Goal: Task Accomplishment & Management: Use online tool/utility

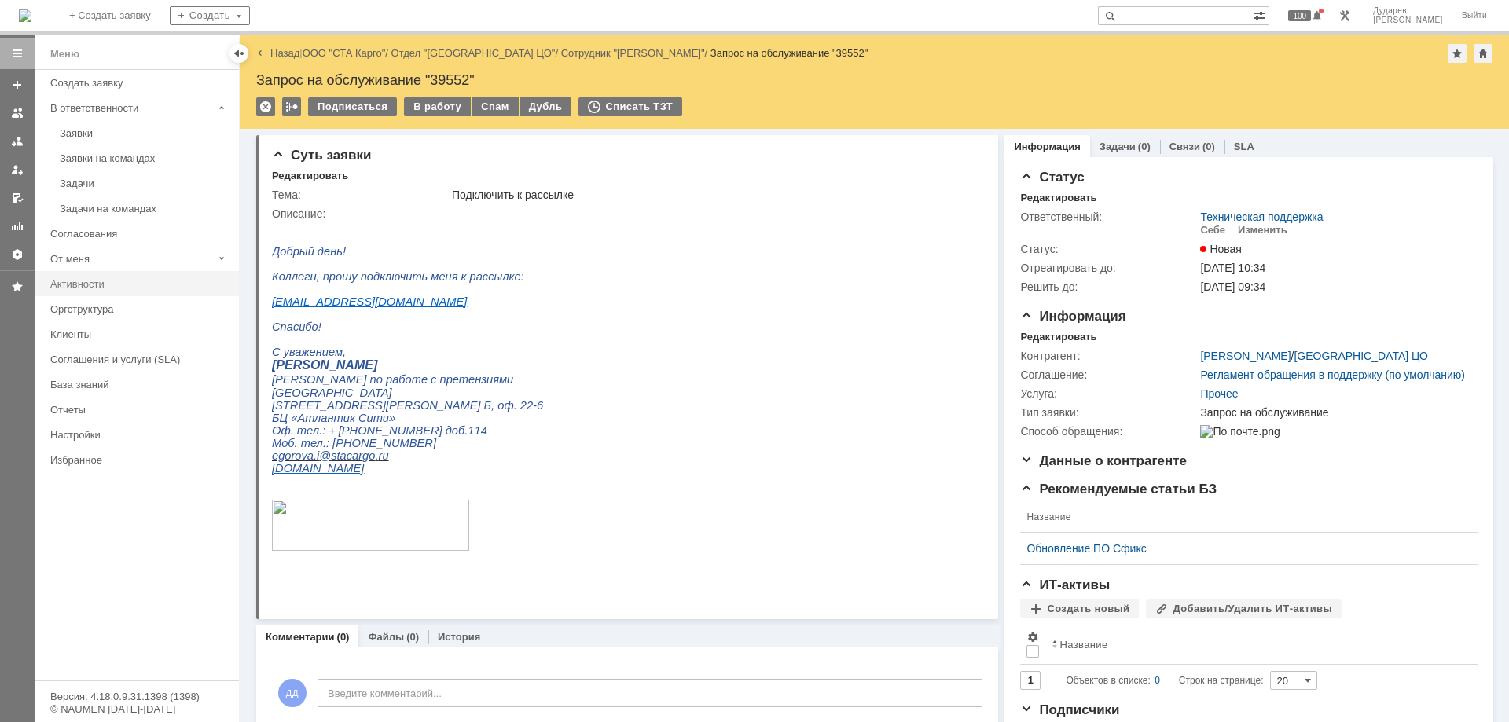
click at [86, 285] on div "Активности" at bounding box center [139, 284] width 179 height 12
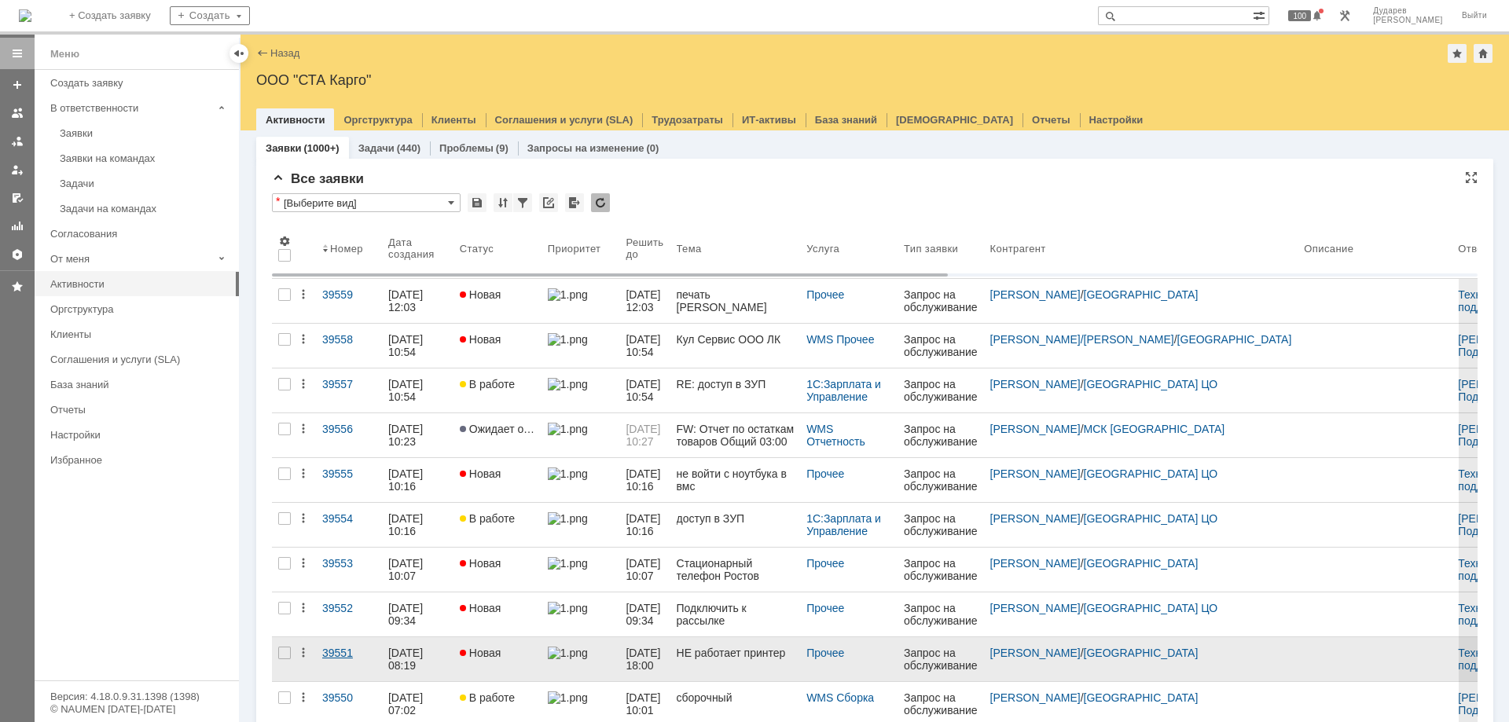
click at [341, 654] on div "39551" at bounding box center [348, 653] width 53 height 13
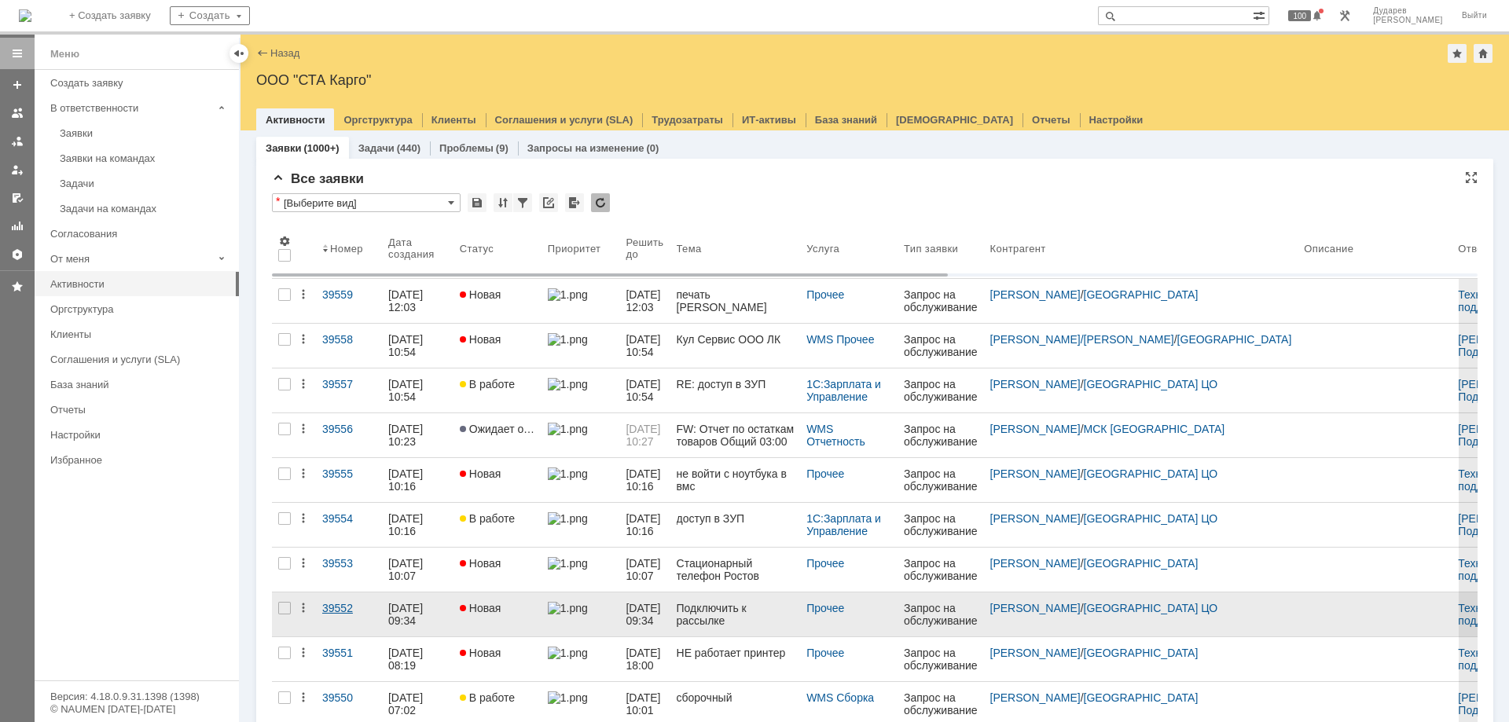
click at [340, 610] on div "39552" at bounding box center [348, 608] width 53 height 13
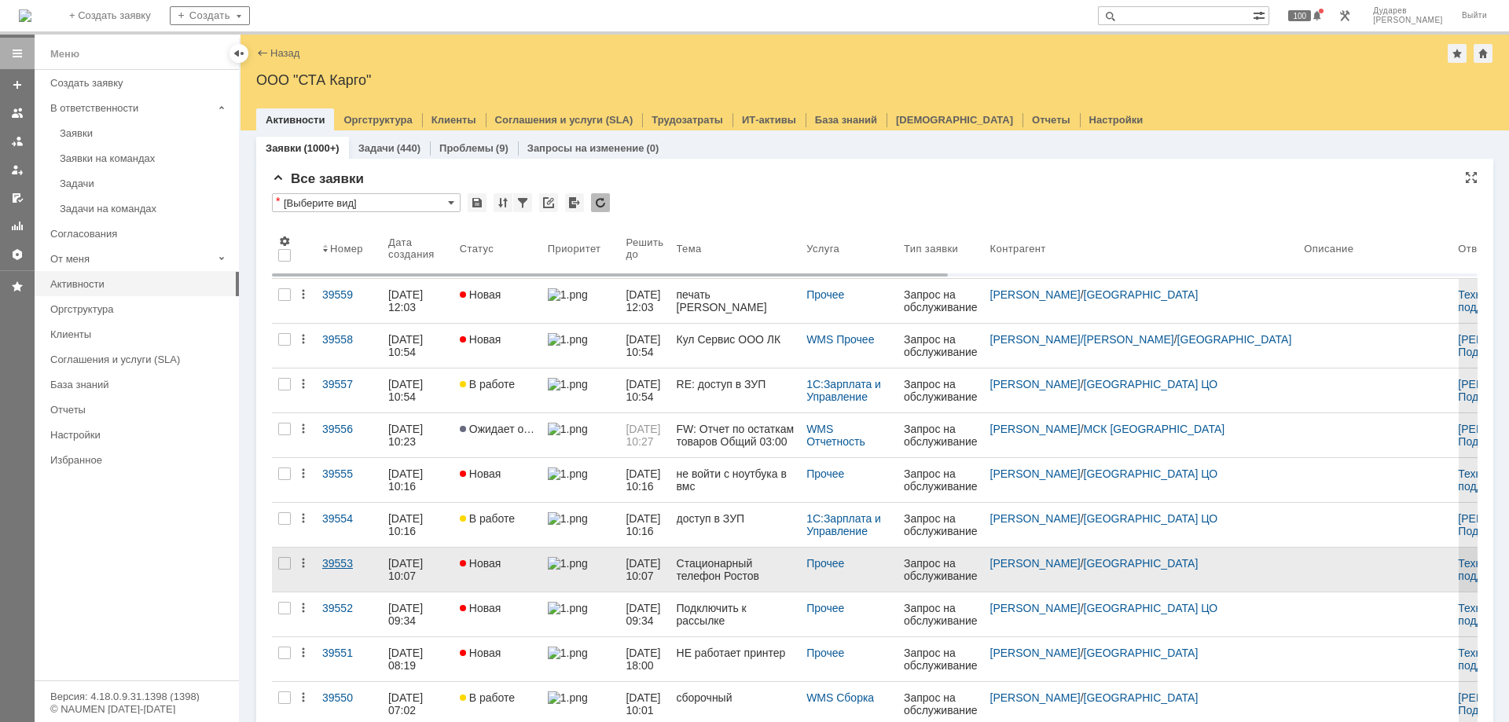
click at [342, 564] on div "39553" at bounding box center [348, 563] width 53 height 13
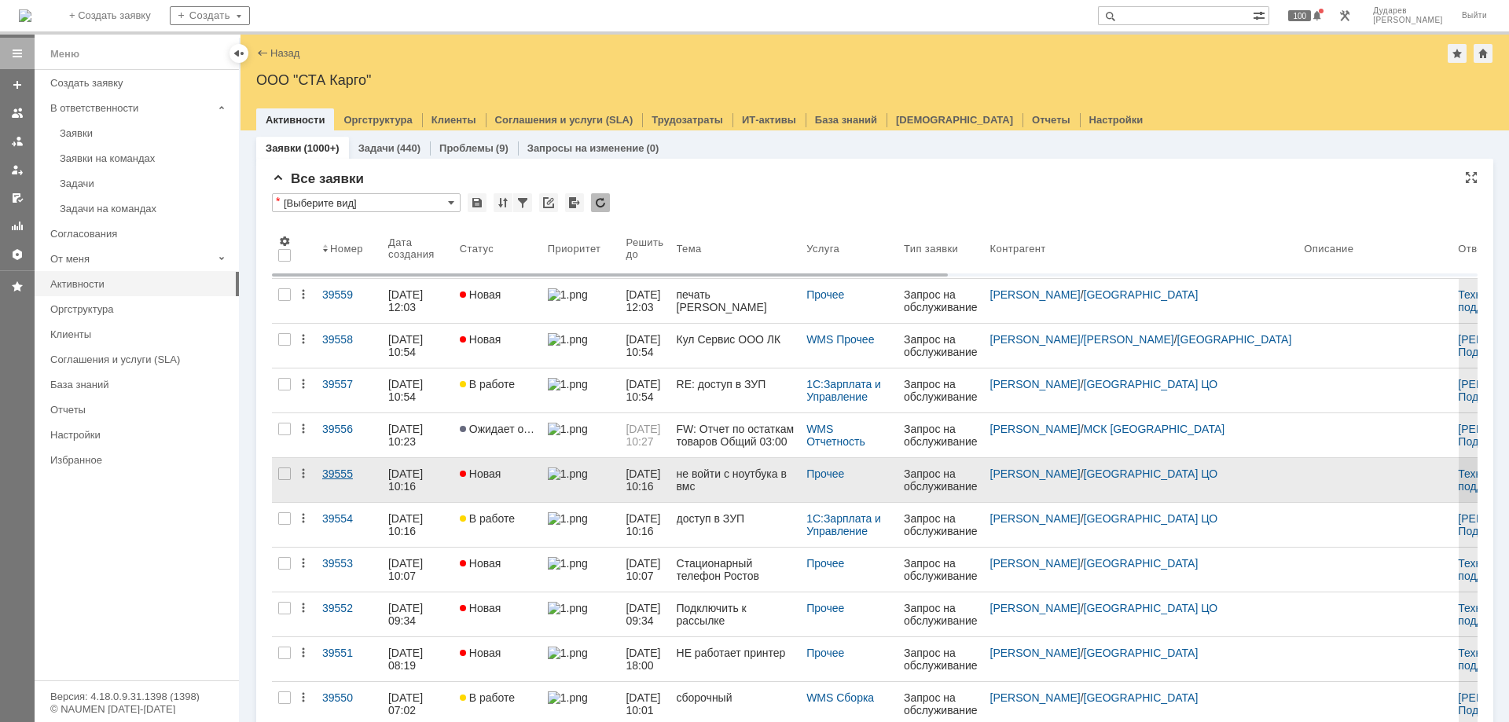
click at [347, 472] on div "39555" at bounding box center [348, 474] width 53 height 13
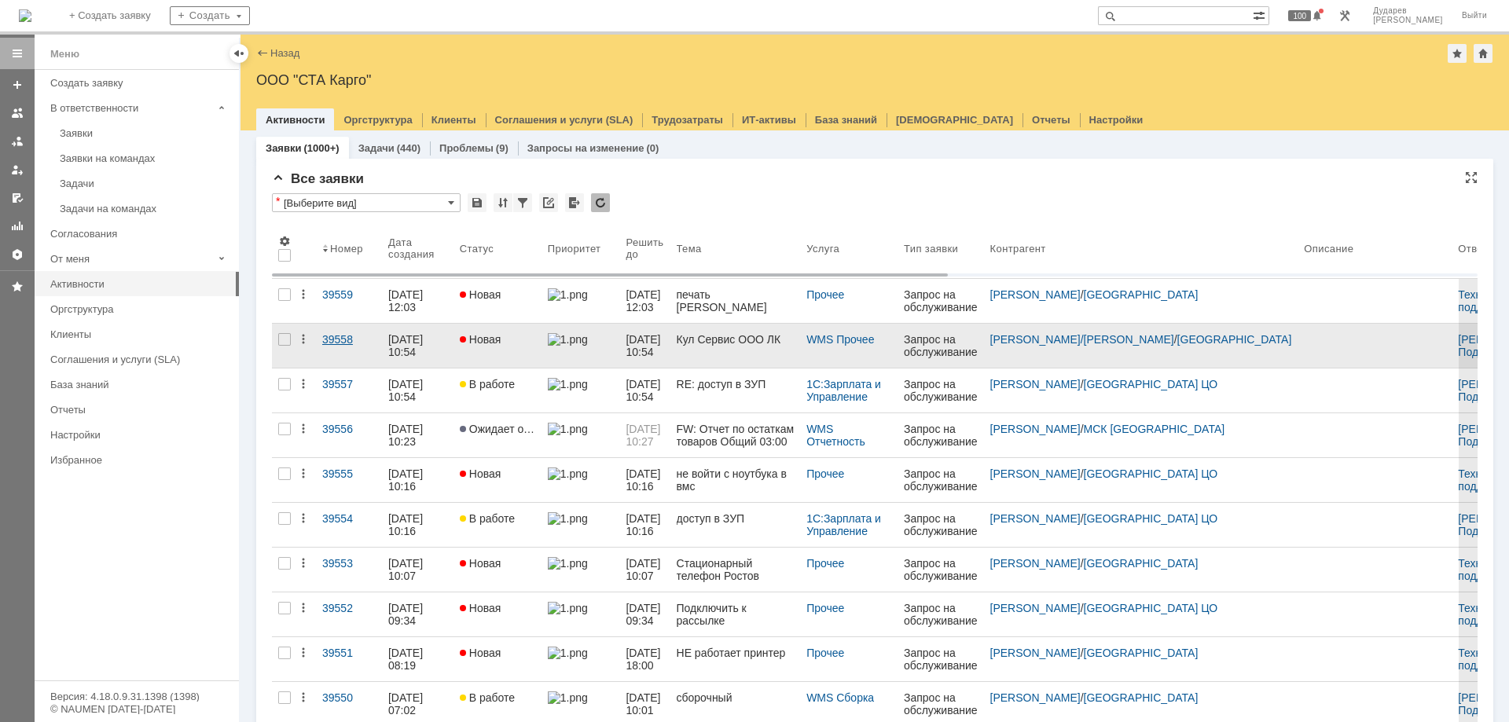
click at [340, 345] on div "39558" at bounding box center [348, 339] width 53 height 13
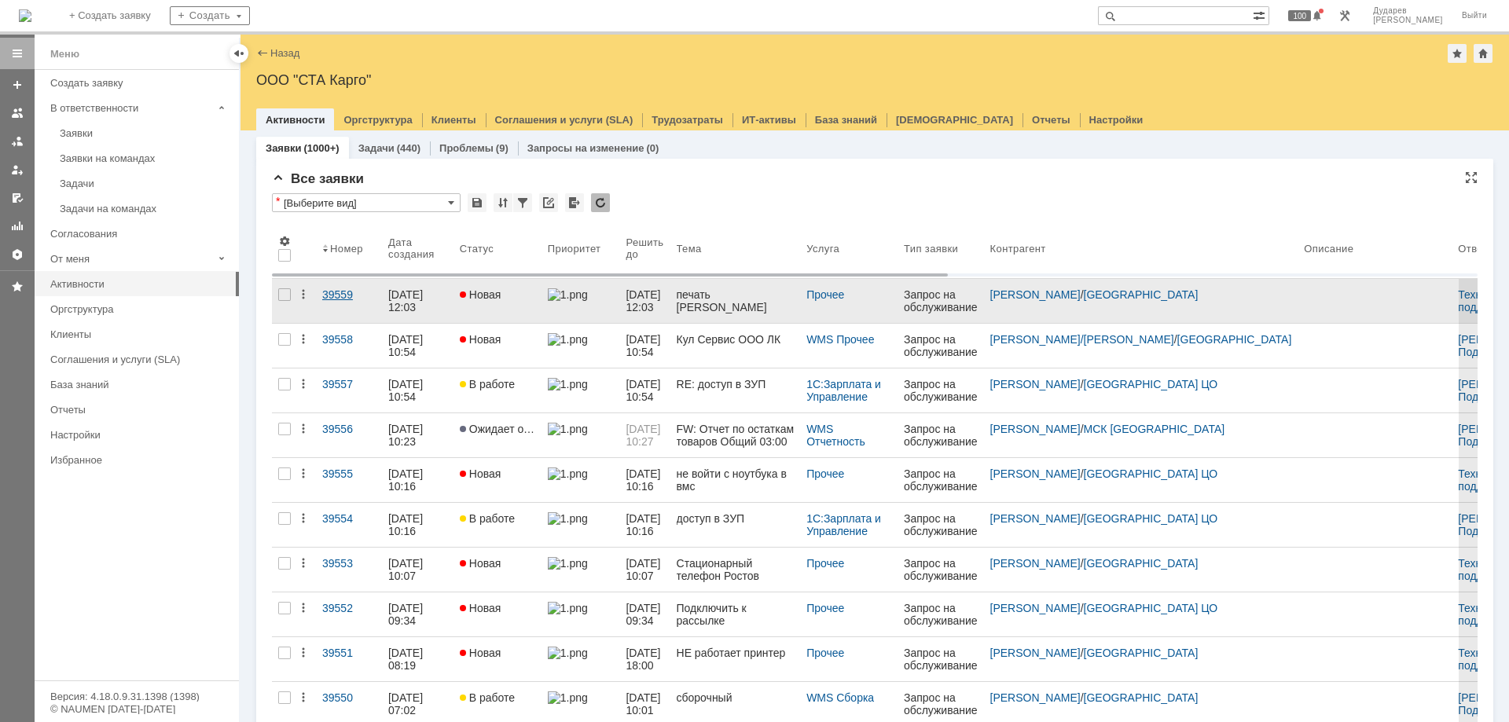
click at [336, 296] on div "39559" at bounding box center [348, 294] width 53 height 13
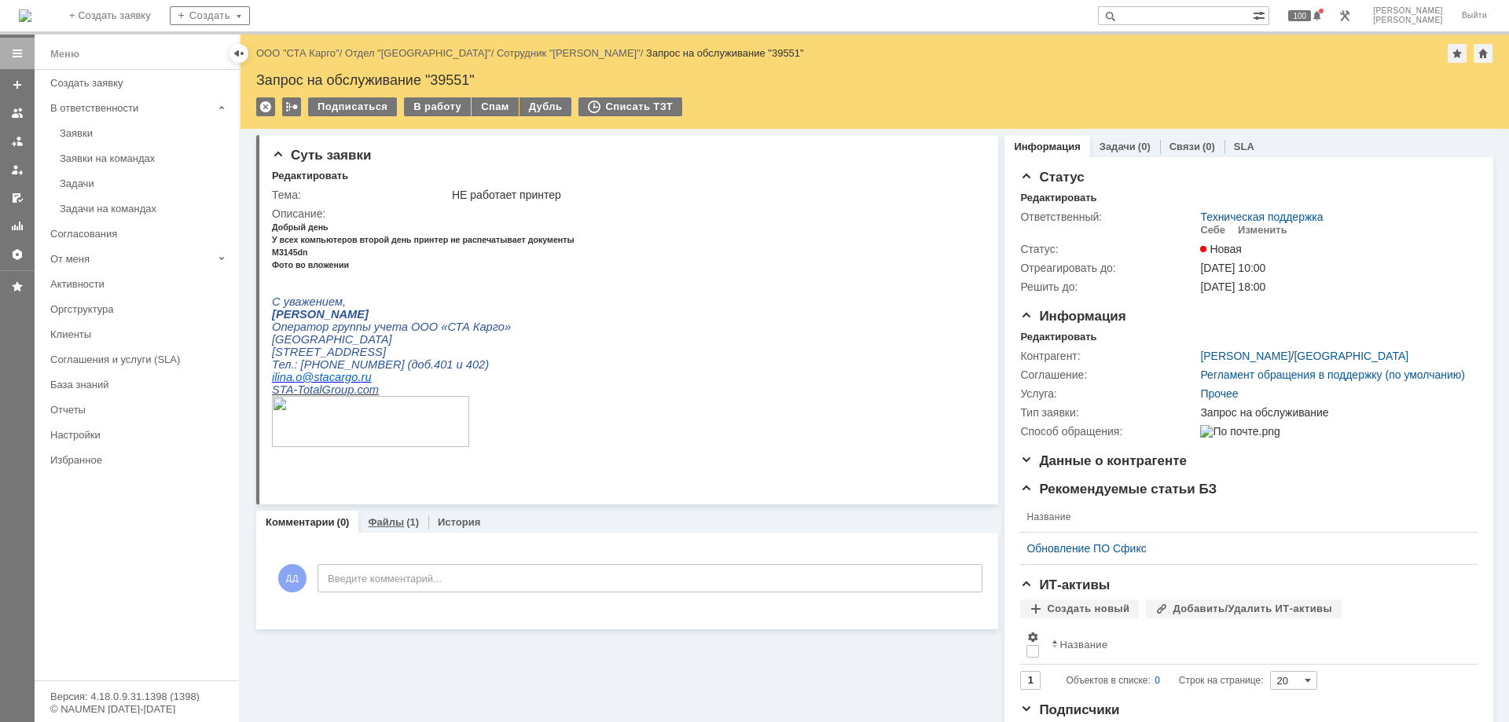
click at [391, 524] on link "Файлы" at bounding box center [386, 522] width 36 height 12
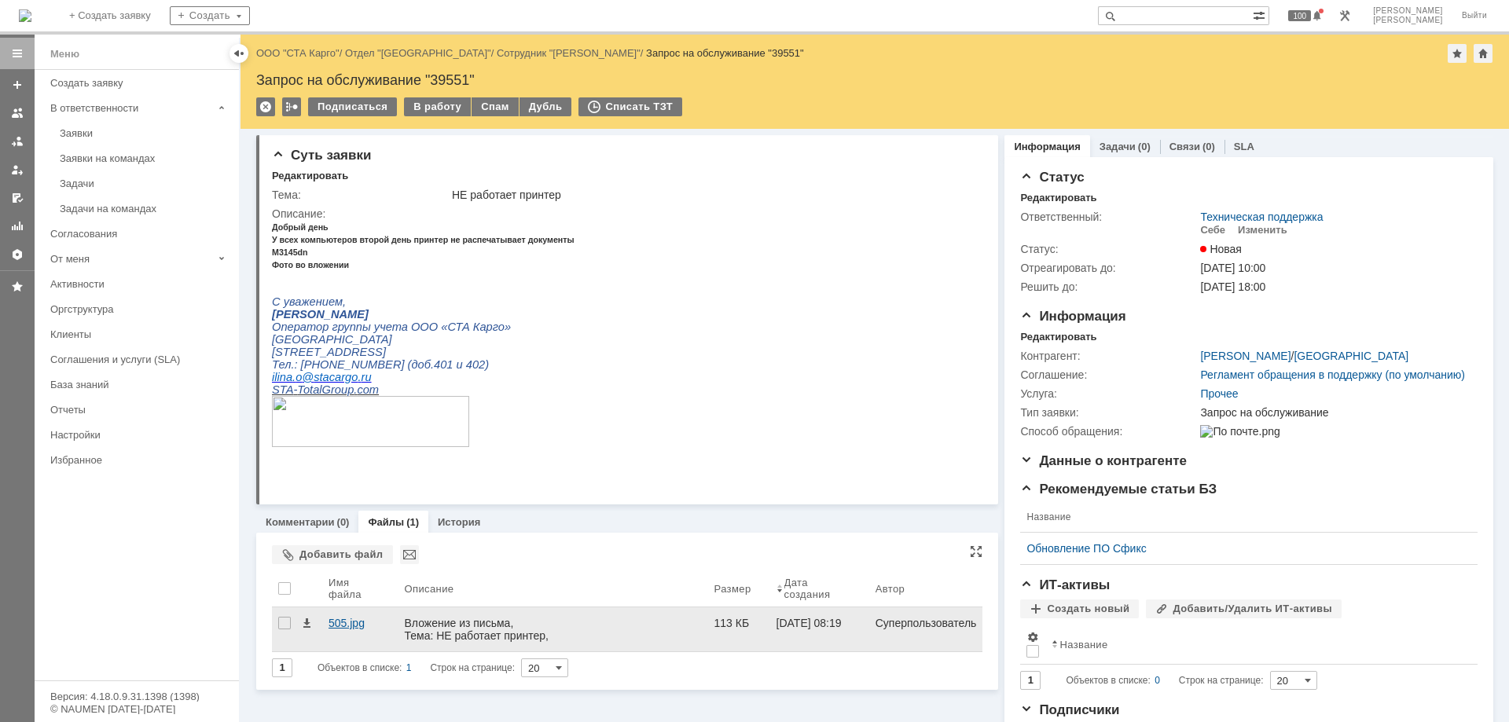
click at [355, 617] on div "505.jpg" at bounding box center [360, 623] width 63 height 13
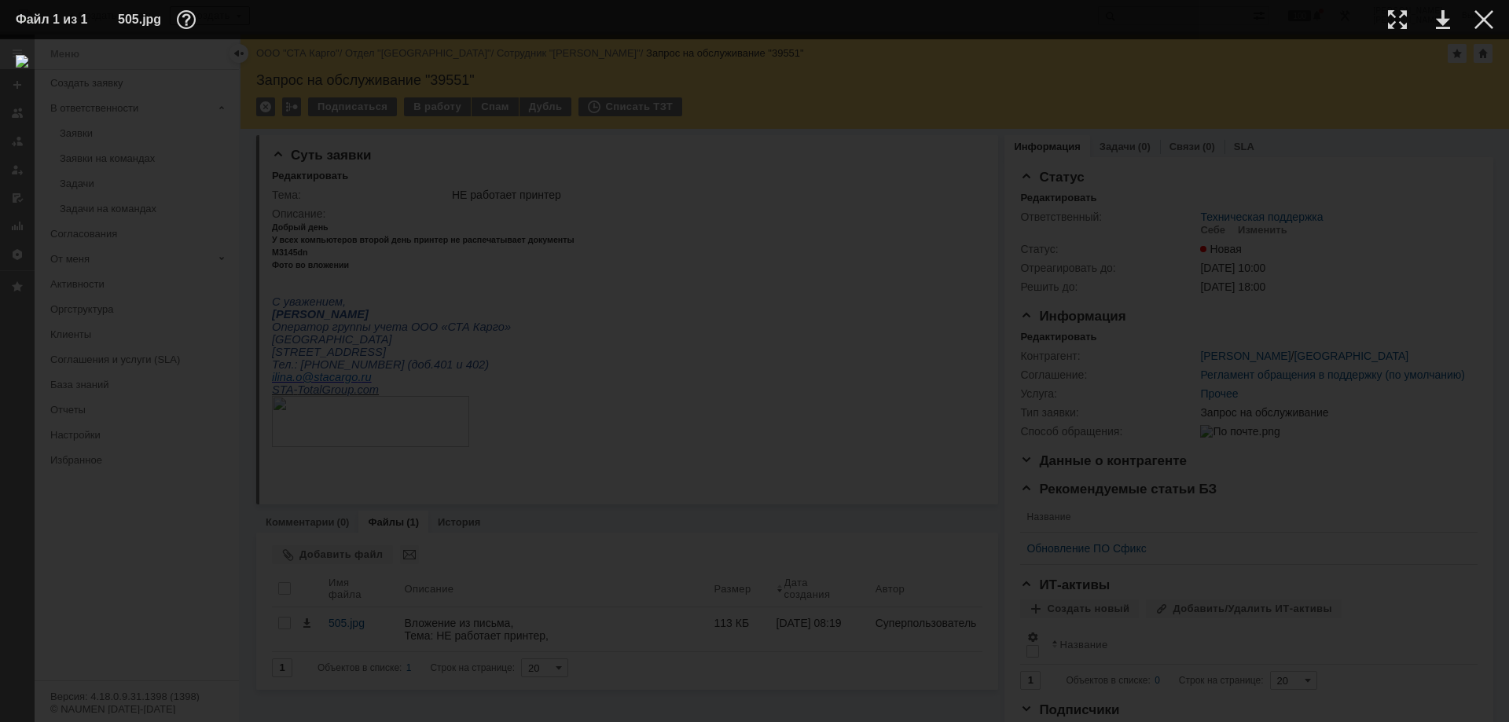
click at [577, 339] on div at bounding box center [755, 381] width 1478 height 652
click at [1489, 20] on div at bounding box center [1484, 19] width 19 height 19
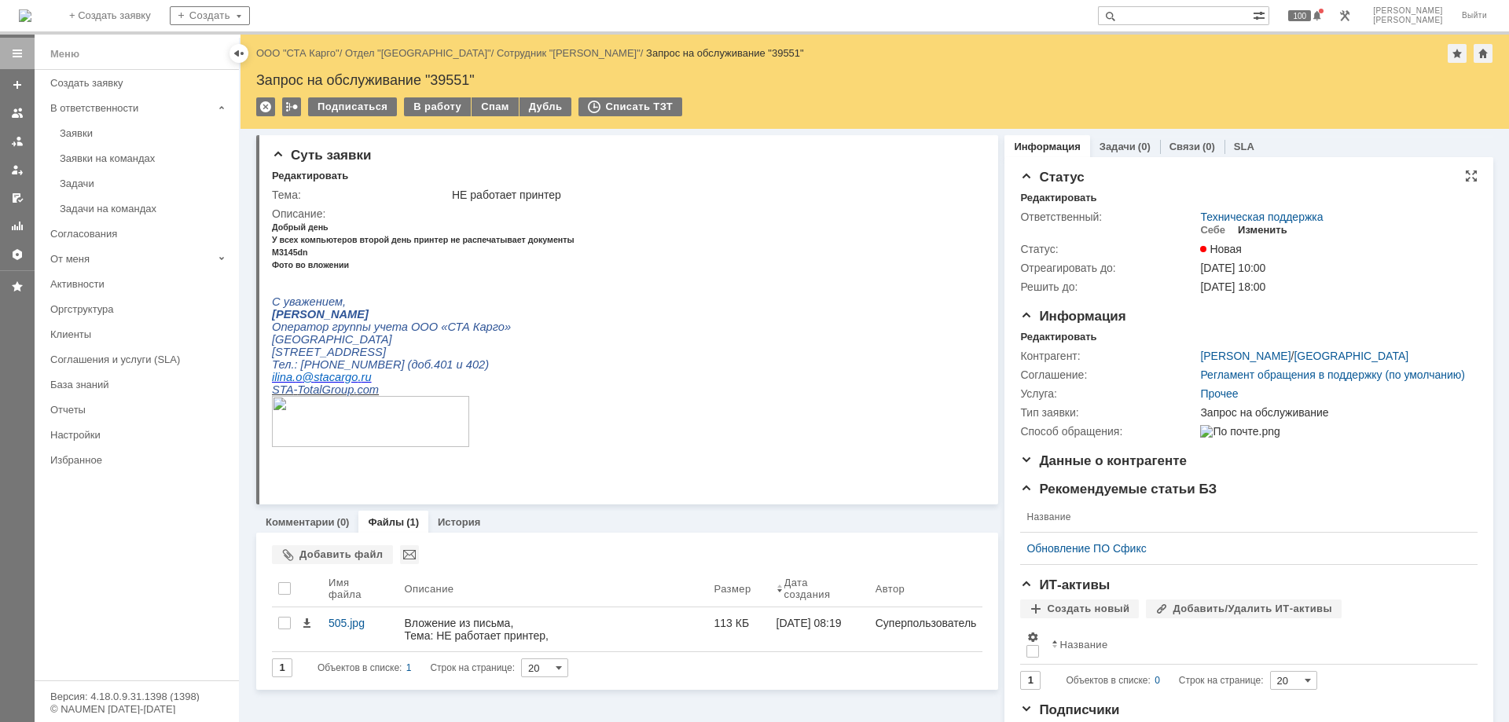
click at [1266, 226] on div "Изменить" at bounding box center [1263, 230] width 50 height 13
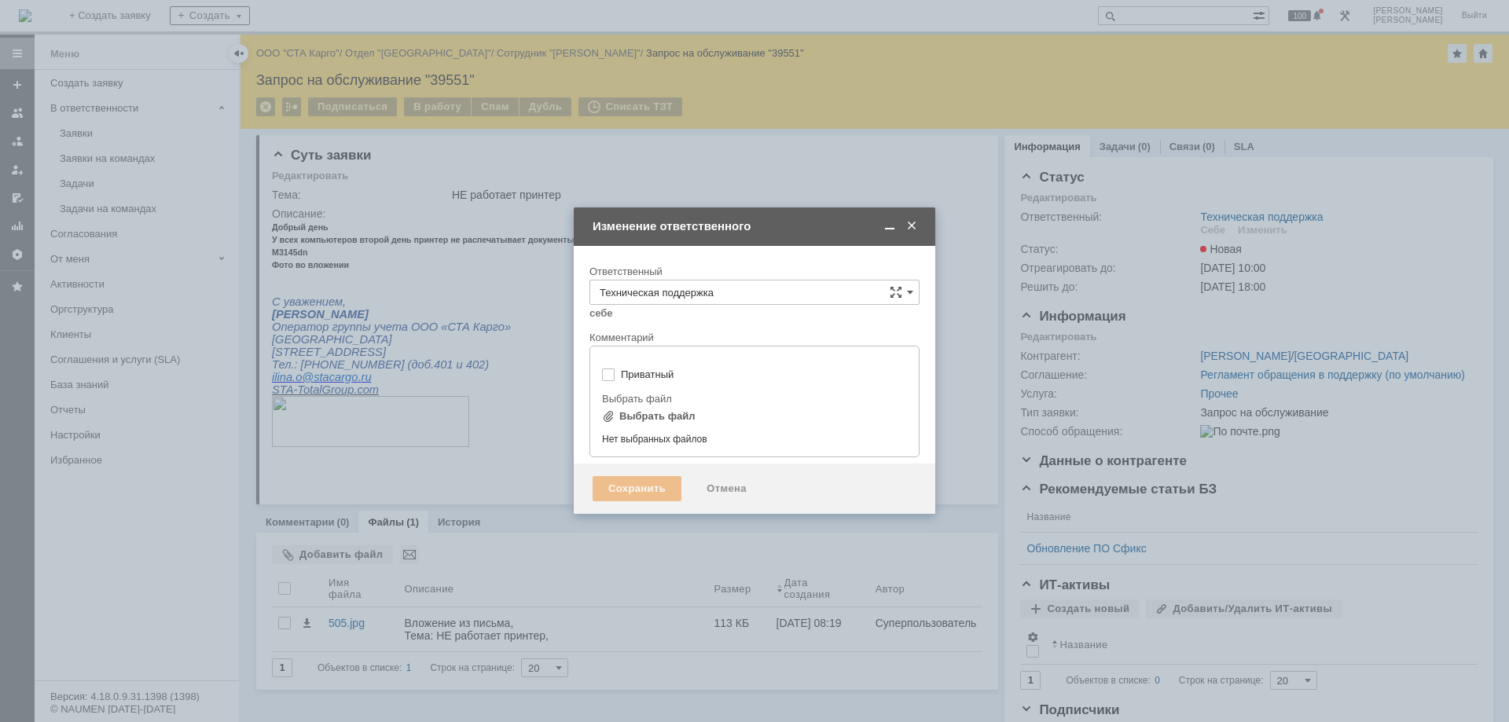
type input "[не указано]"
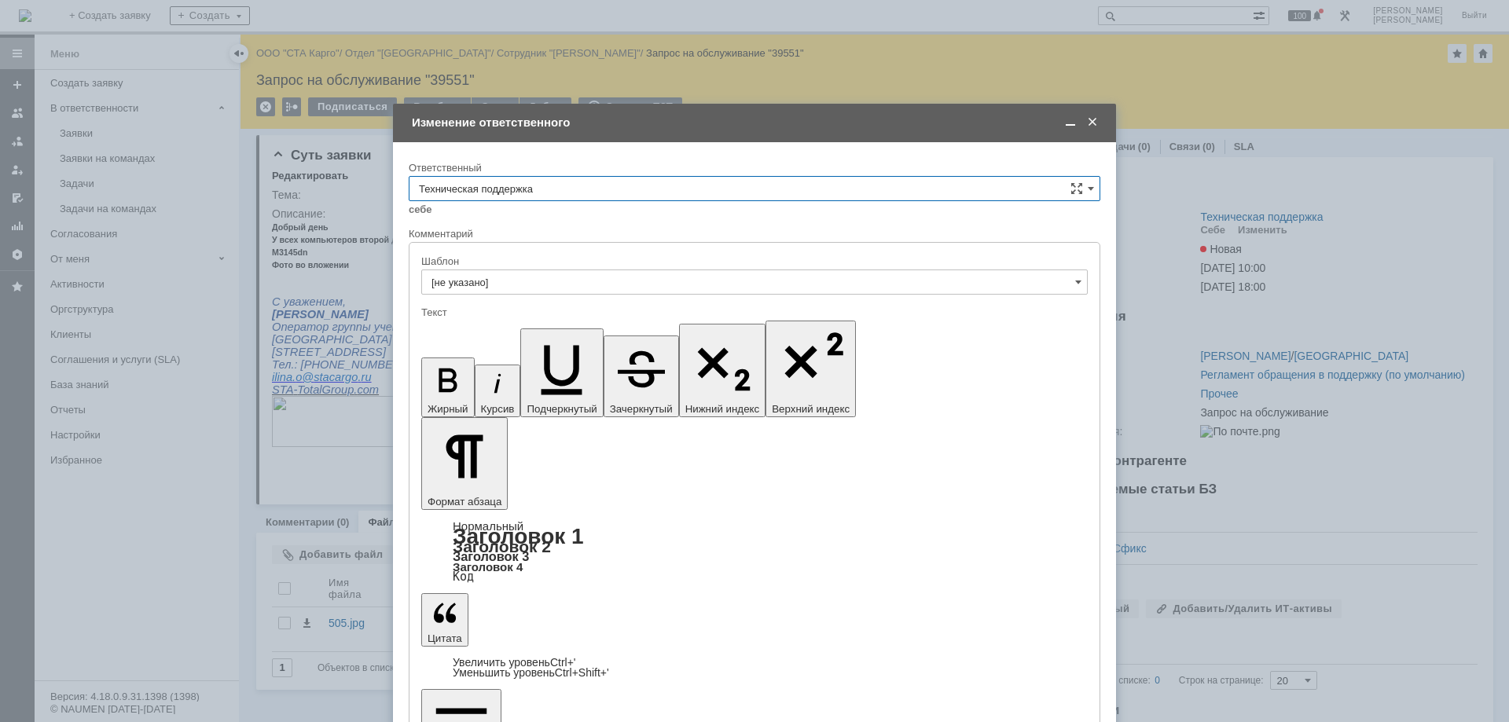
click at [504, 195] on input "Техническая поддержка" at bounding box center [755, 188] width 692 height 25
click at [476, 272] on span "Бельшин Никита" at bounding box center [754, 269] width 671 height 13
type input "Бельшин Никита"
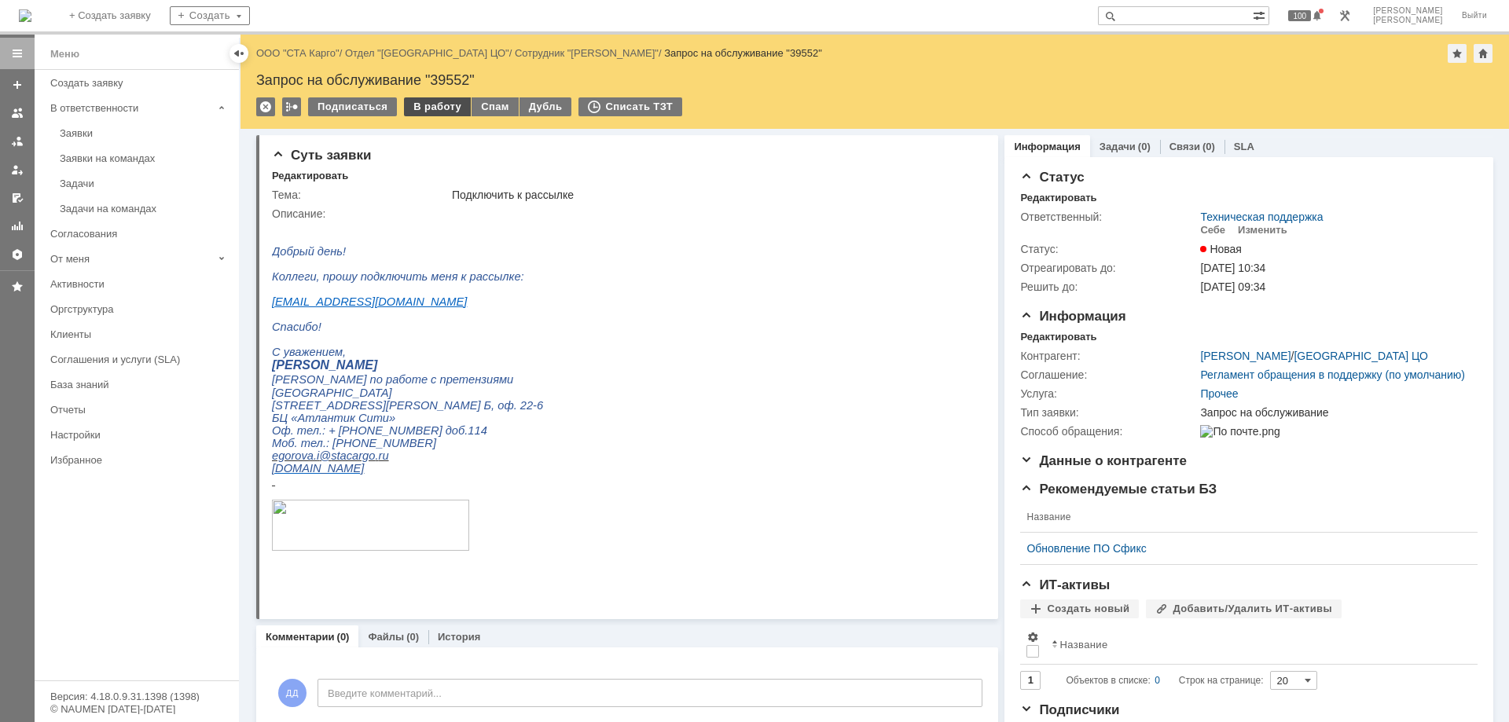
click at [423, 106] on div "В работу" at bounding box center [437, 106] width 67 height 19
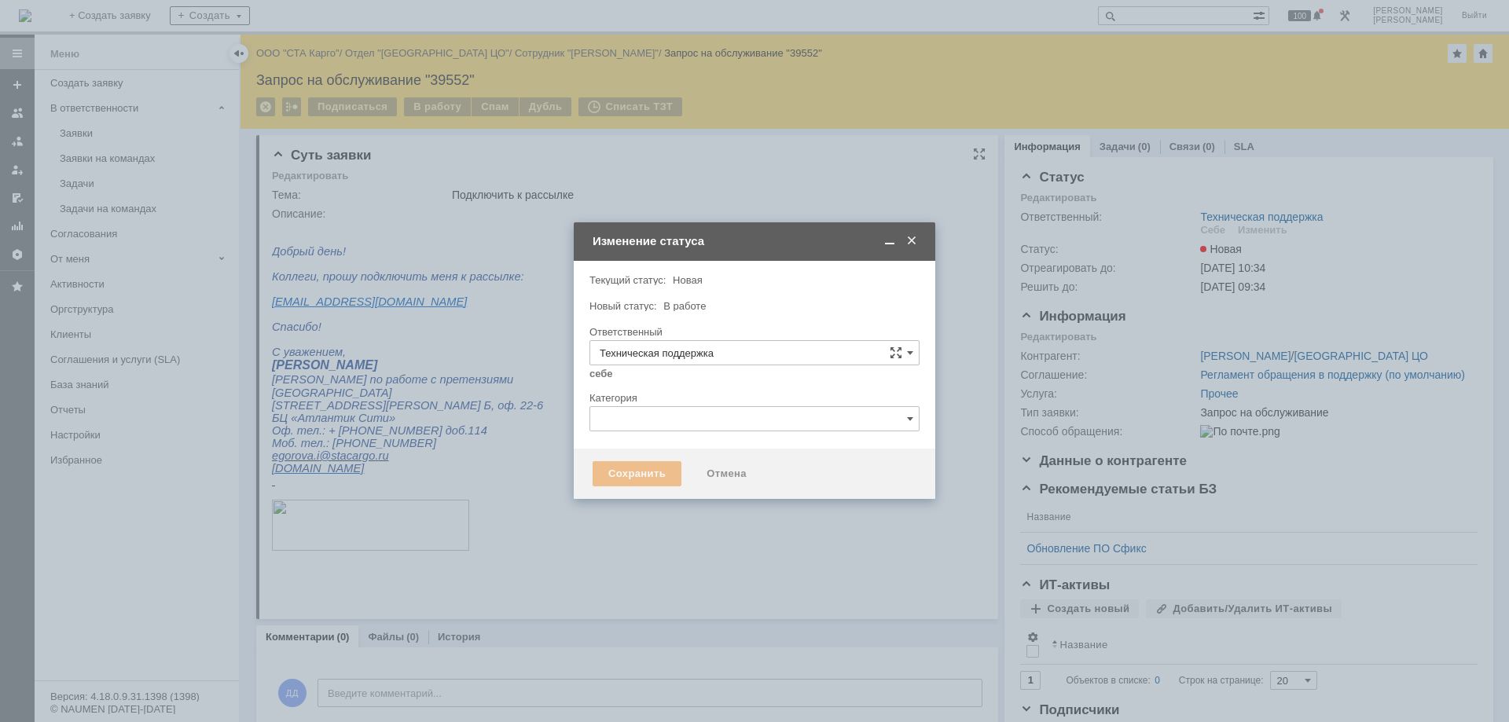
type input "Дударев Дмитрий"
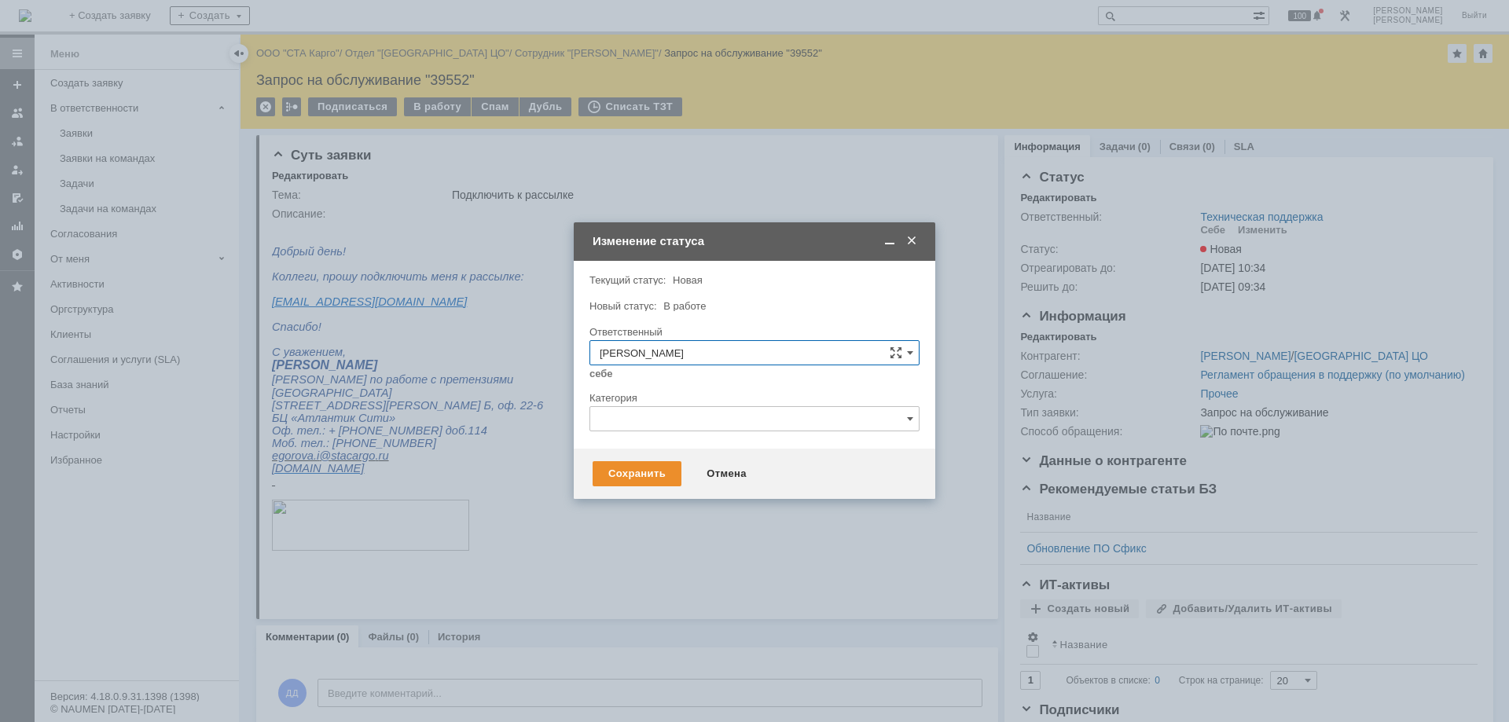
click at [633, 425] on input "text" at bounding box center [755, 418] width 330 height 25
click at [688, 515] on div "Группы Рассылки" at bounding box center [754, 505] width 329 height 25
click at [625, 478] on div "Сохранить" at bounding box center [637, 473] width 89 height 25
type input "Группы Рассылки"
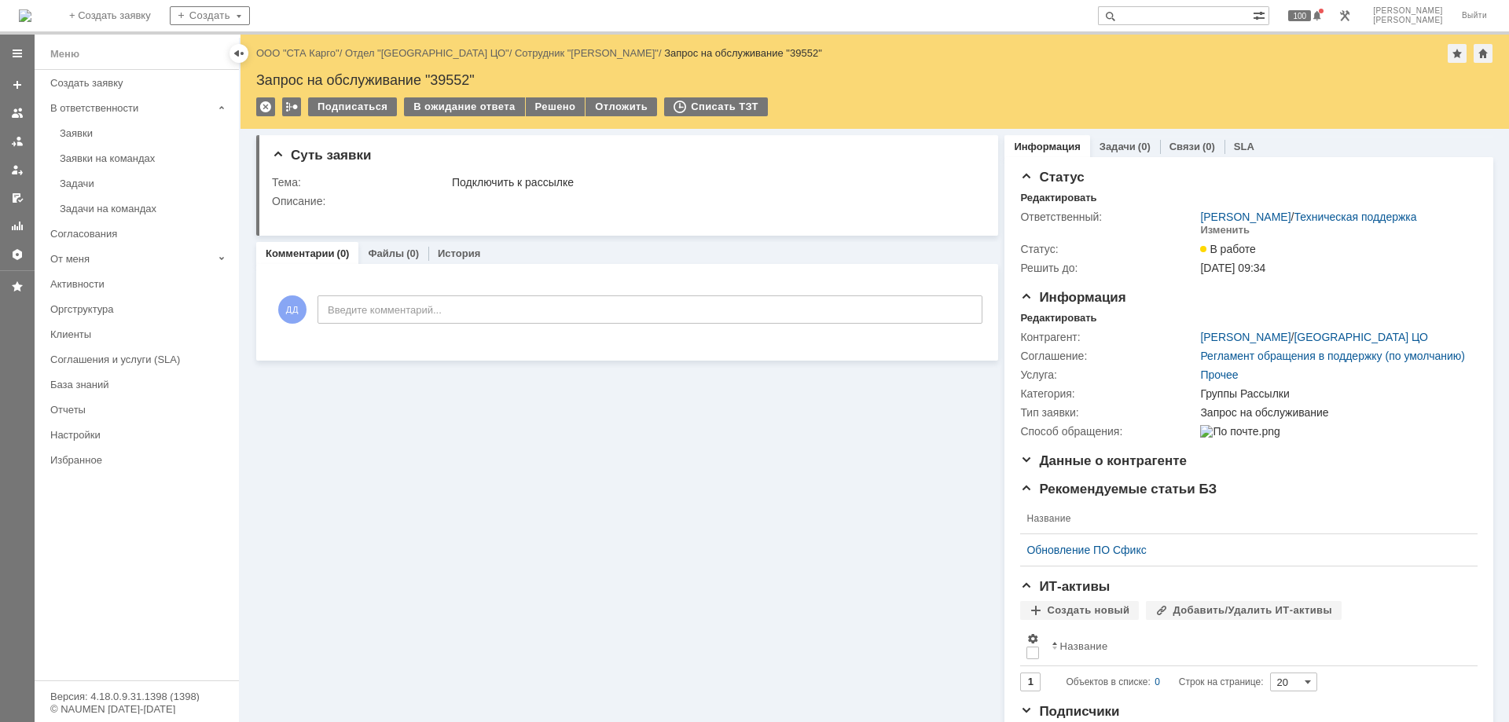
scroll to position [0, 0]
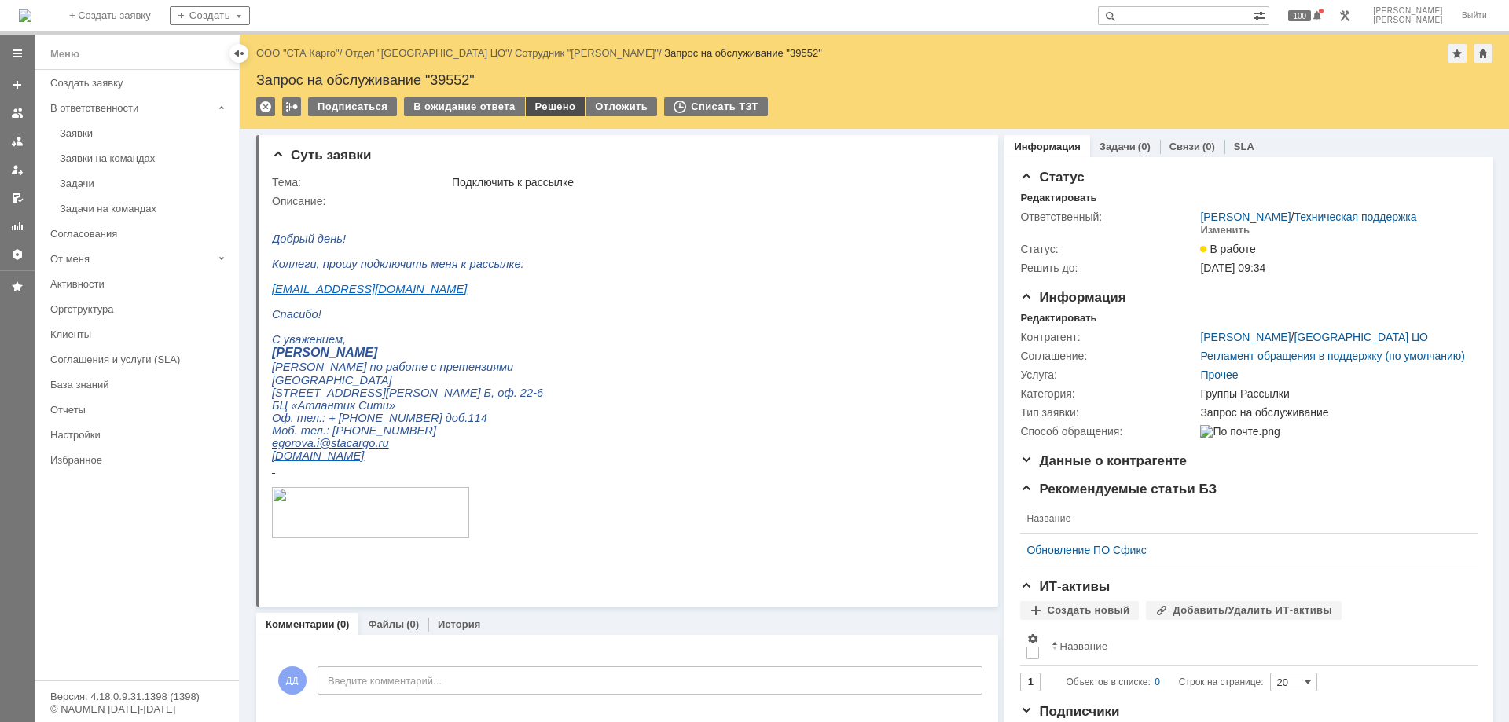
click at [542, 107] on div "Решено" at bounding box center [556, 106] width 60 height 19
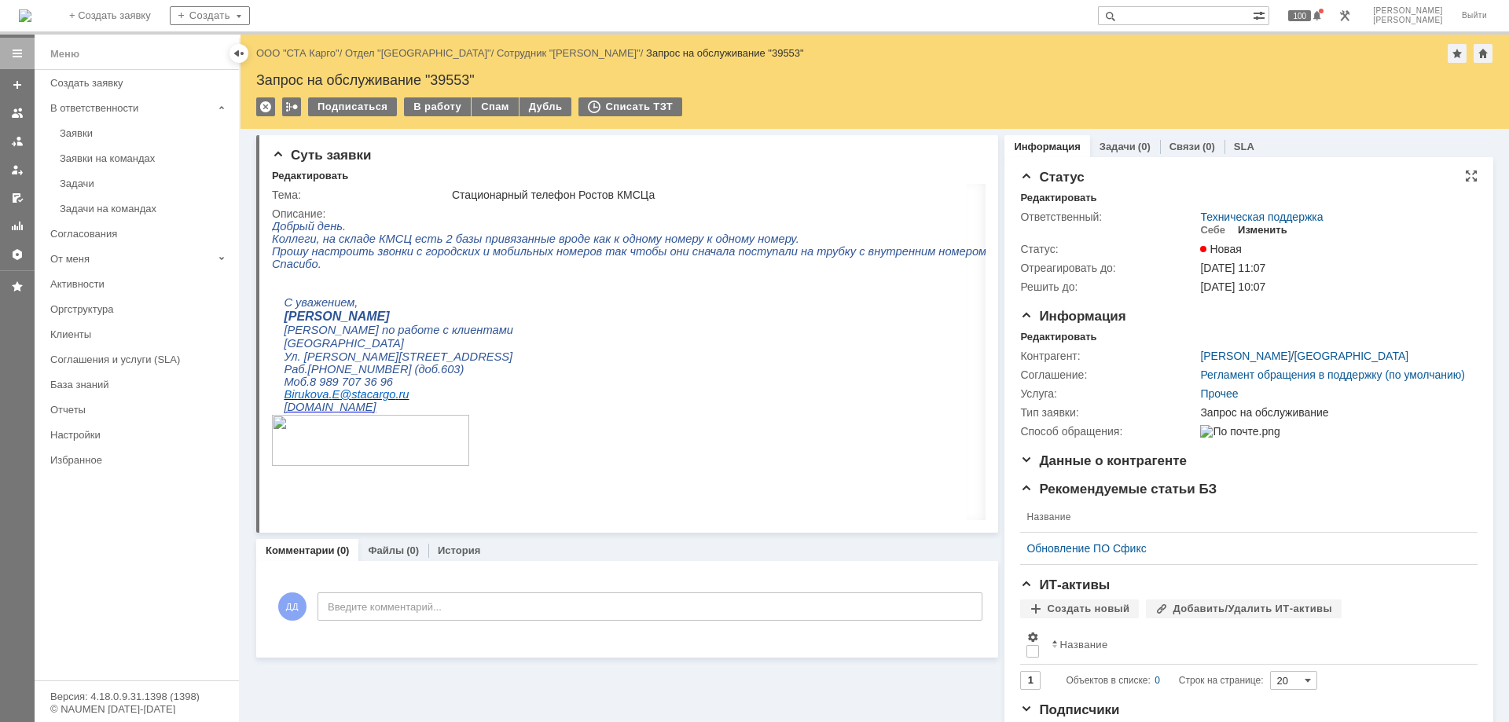
click at [1266, 230] on div "Изменить" at bounding box center [1263, 230] width 50 height 13
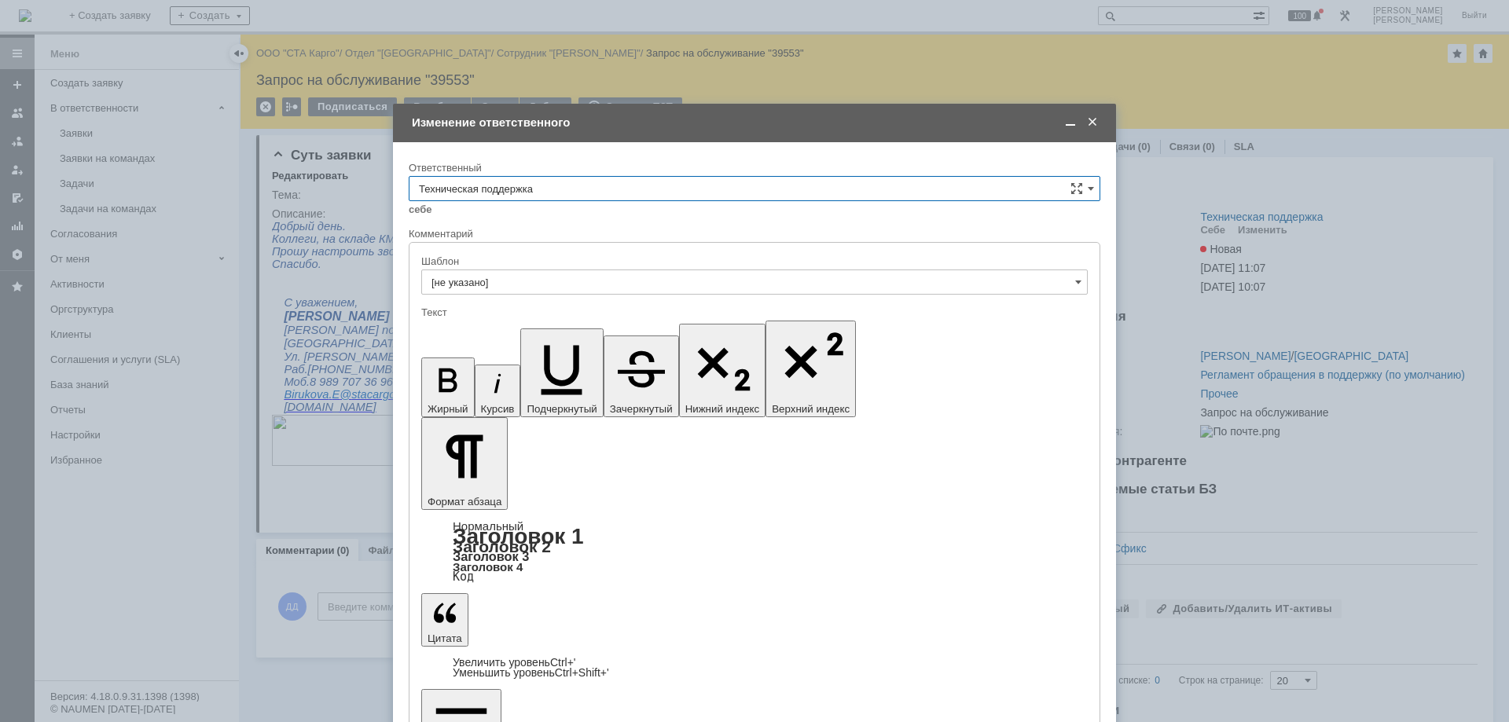
click at [513, 189] on input "Техническая поддержка" at bounding box center [755, 188] width 692 height 25
click at [582, 274] on span "[PERSON_NAME]" at bounding box center [754, 269] width 671 height 13
type input "[PERSON_NAME]"
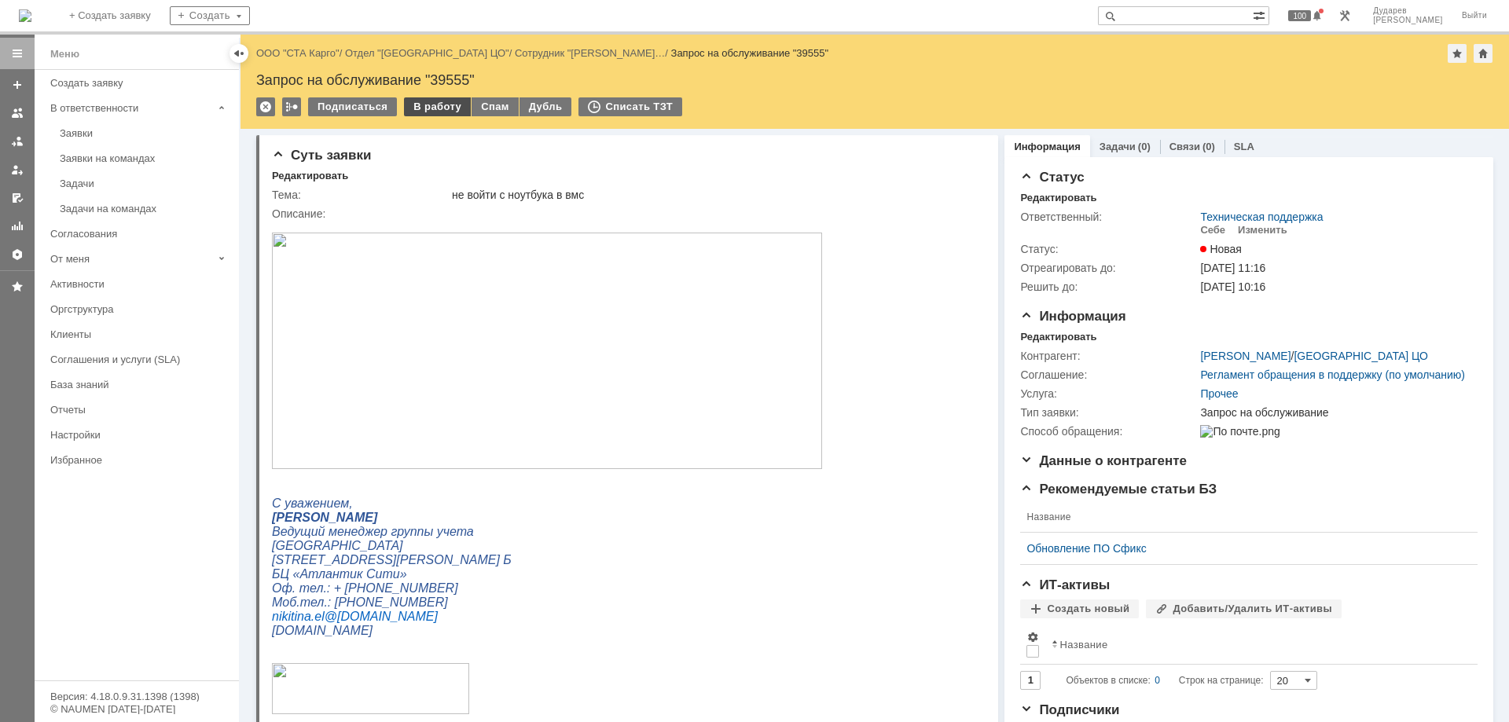
click at [419, 105] on div "В работу" at bounding box center [437, 106] width 67 height 19
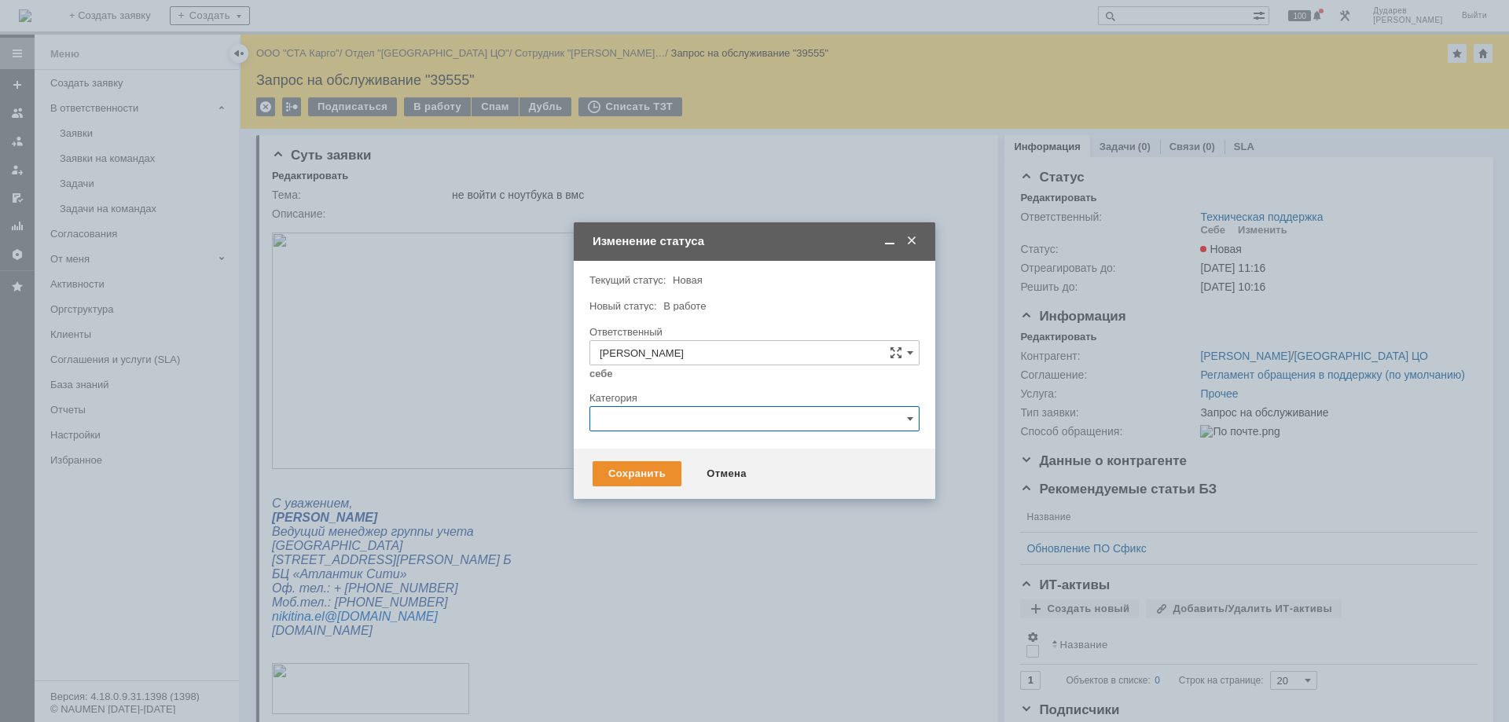
click at [678, 417] on input "text" at bounding box center [755, 418] width 330 height 25
click at [713, 549] on div "Ошибка ПО" at bounding box center [754, 557] width 329 height 25
click at [616, 456] on div "Сохранить Отмена" at bounding box center [755, 474] width 362 height 50
type input "Ошибка ПО"
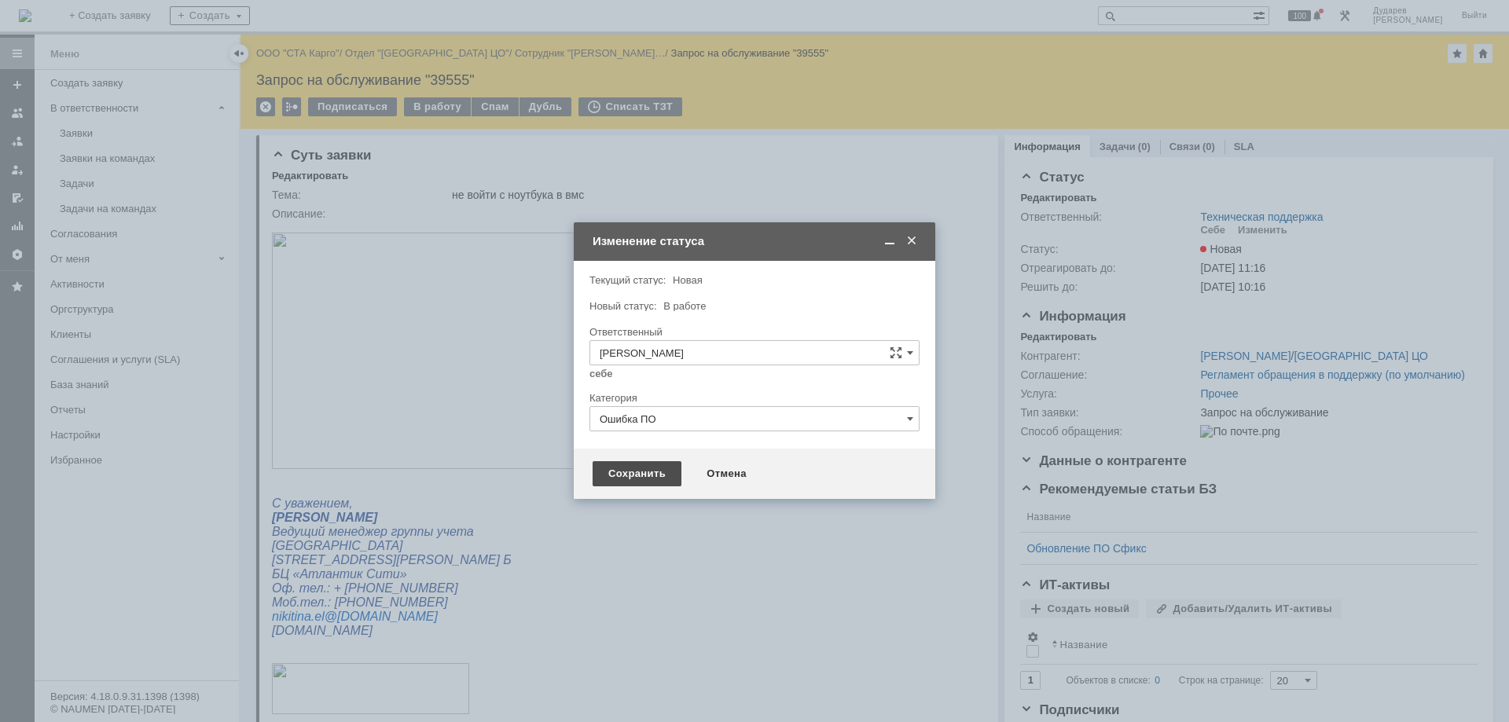
click at [620, 473] on div "Сохранить" at bounding box center [637, 473] width 89 height 25
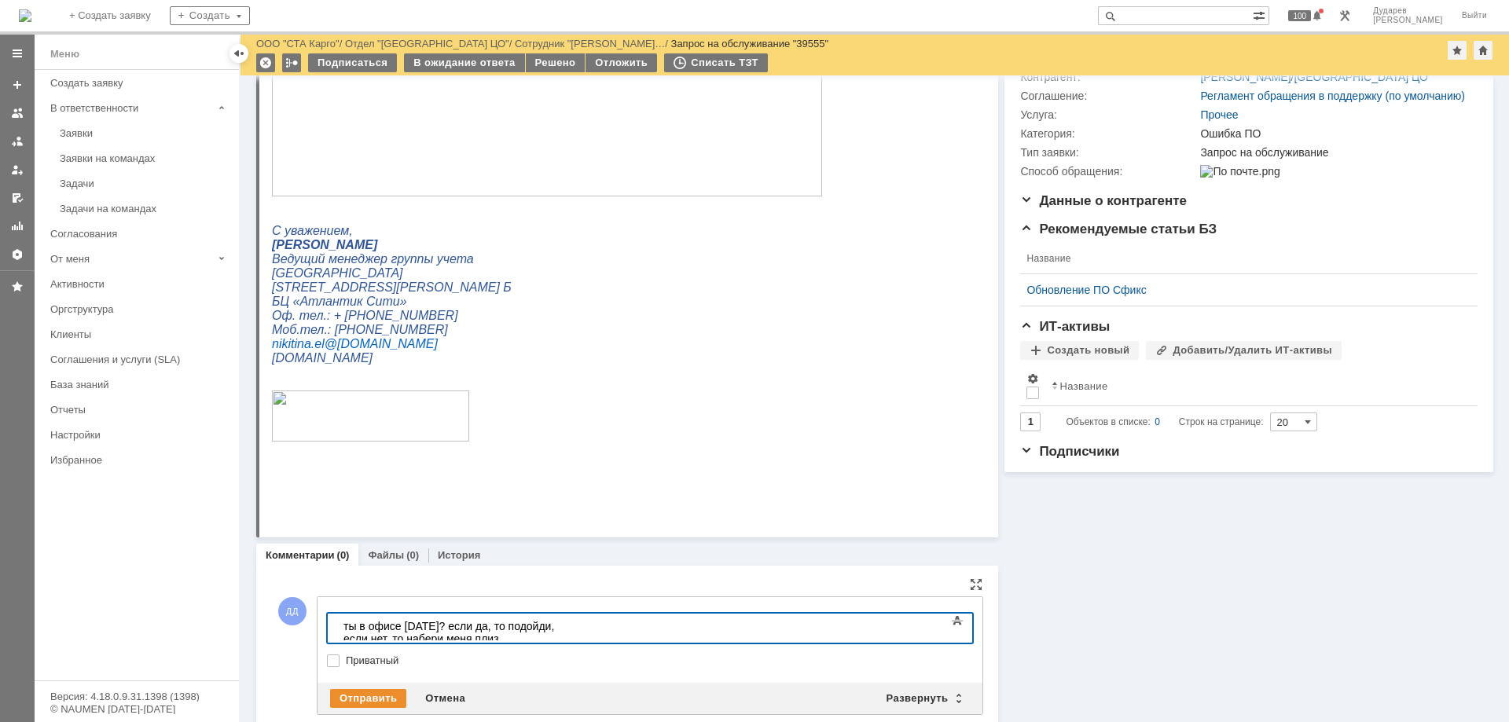
scroll to position [237, 0]
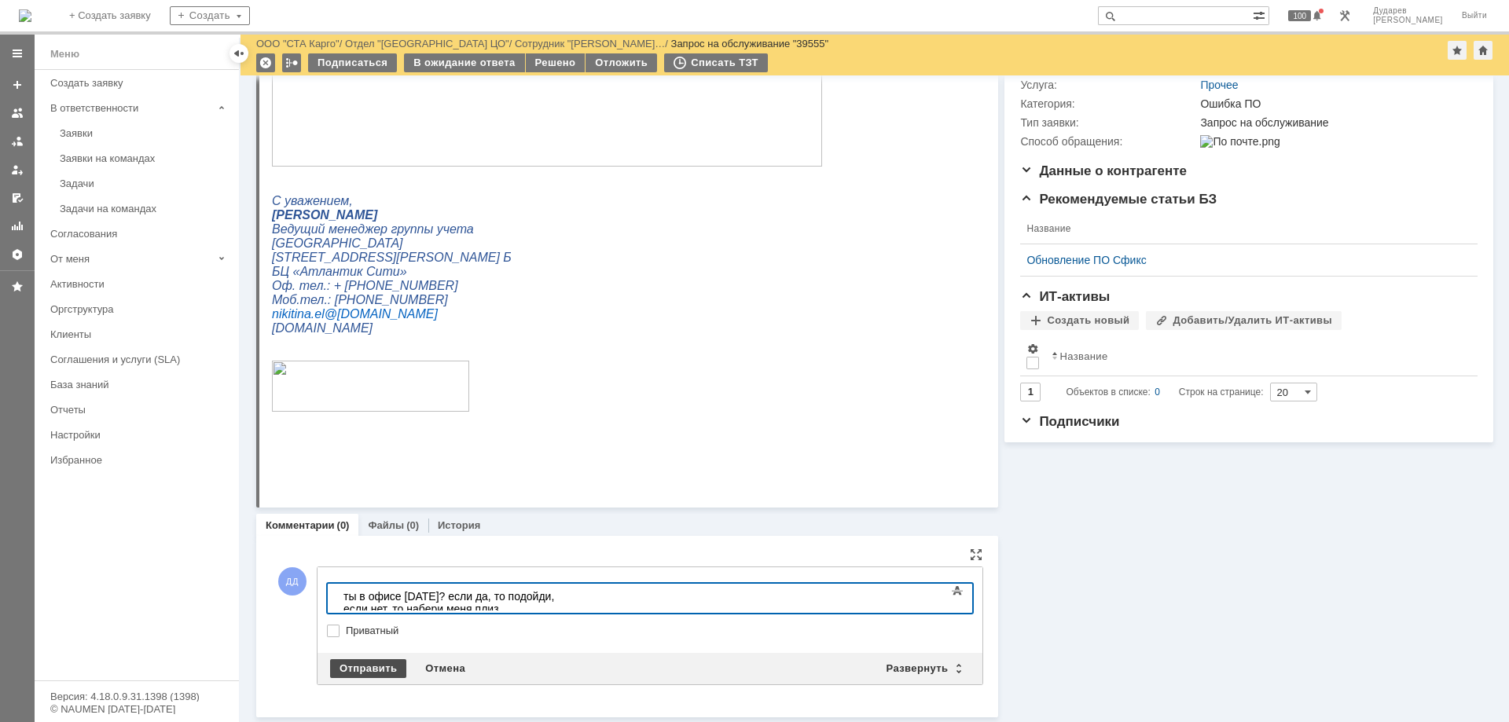
click at [373, 668] on div "Отправить" at bounding box center [368, 669] width 76 height 19
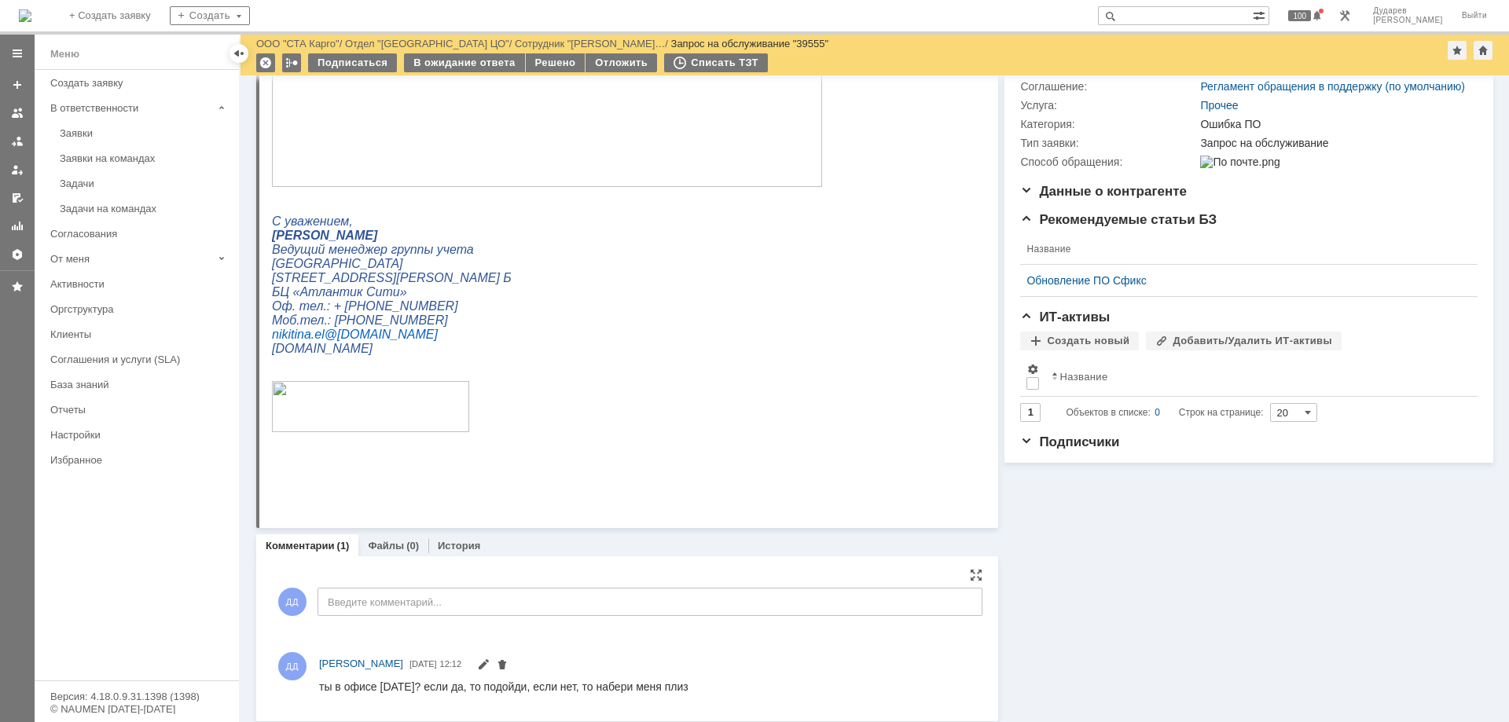
scroll to position [222, 0]
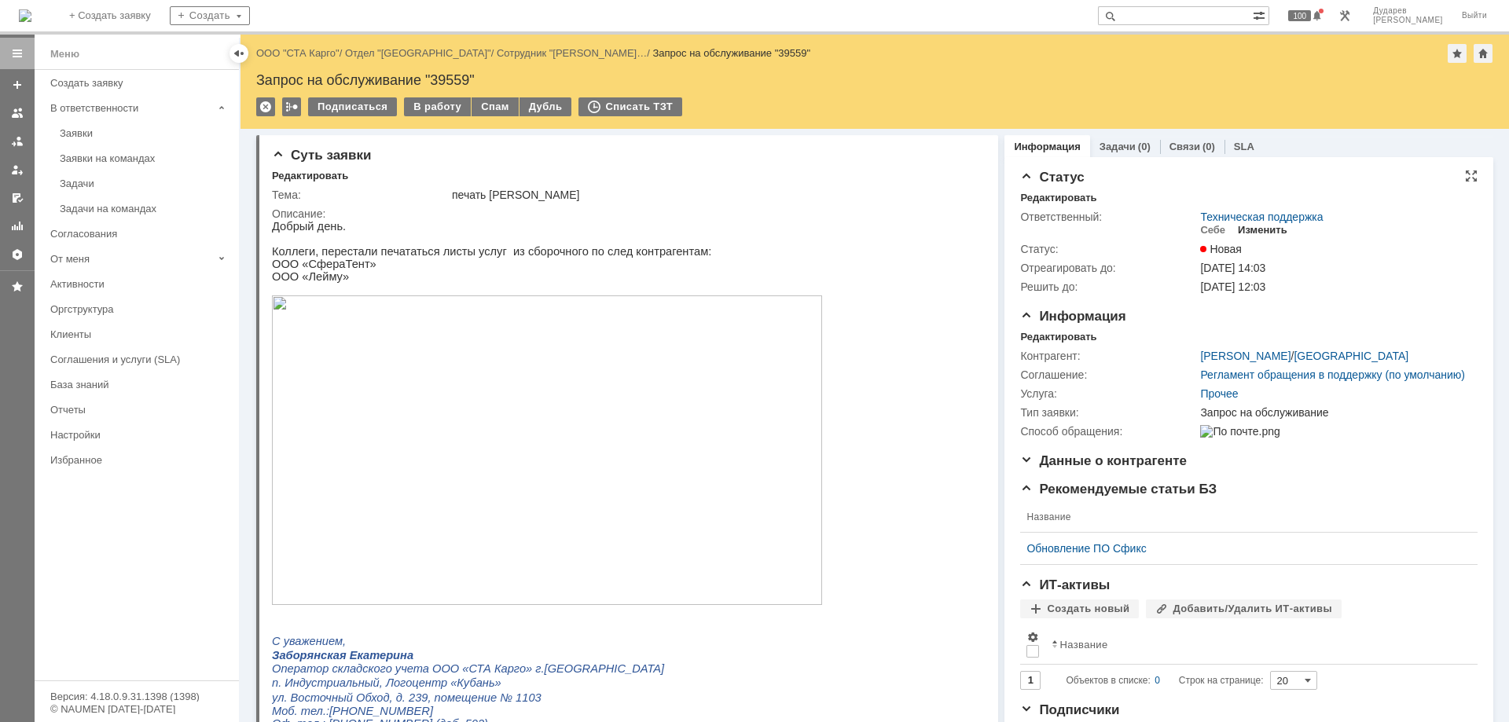
click at [1246, 232] on div "Изменить" at bounding box center [1263, 230] width 50 height 13
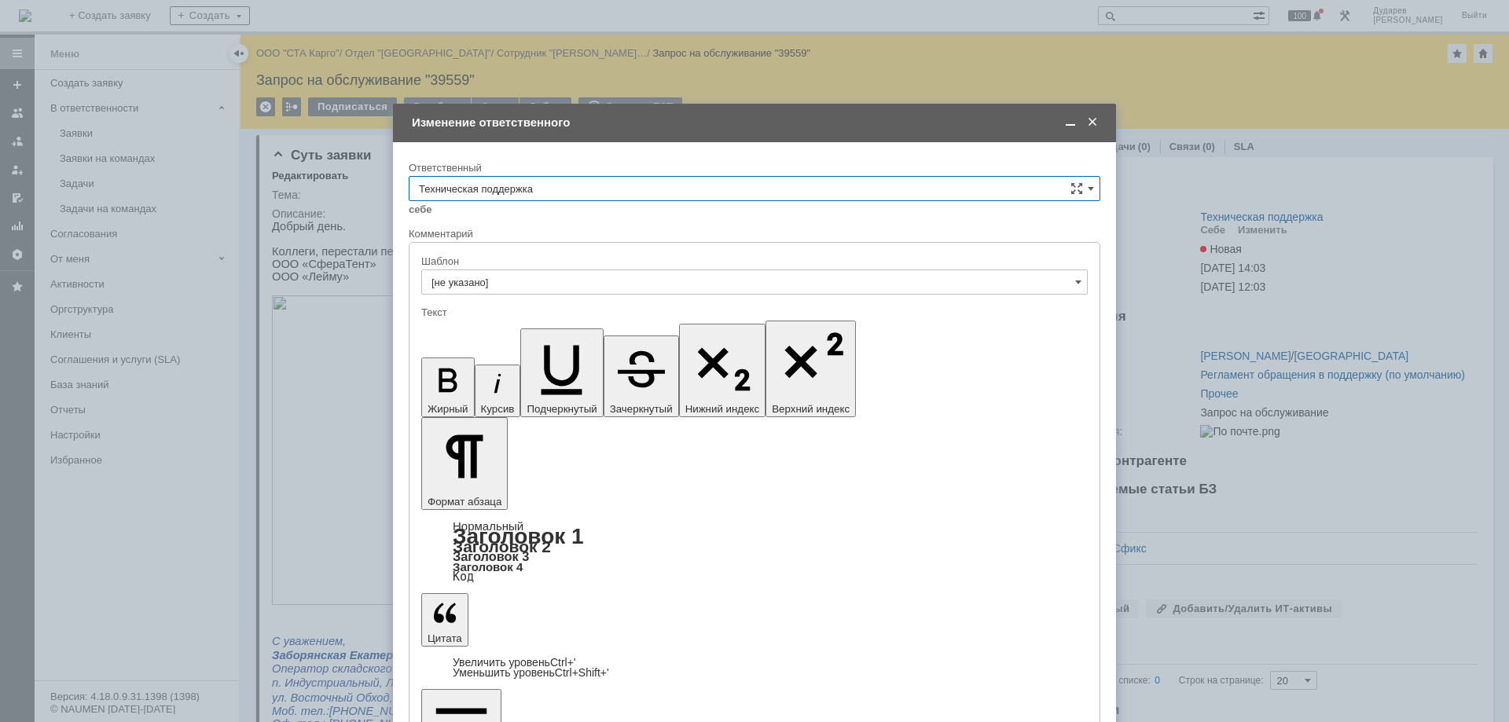
click at [535, 189] on input "Техническая поддержка" at bounding box center [755, 188] width 692 height 25
click at [506, 244] on span "Поддержка 1С" at bounding box center [754, 241] width 671 height 13
type input "Поддержка 1С"
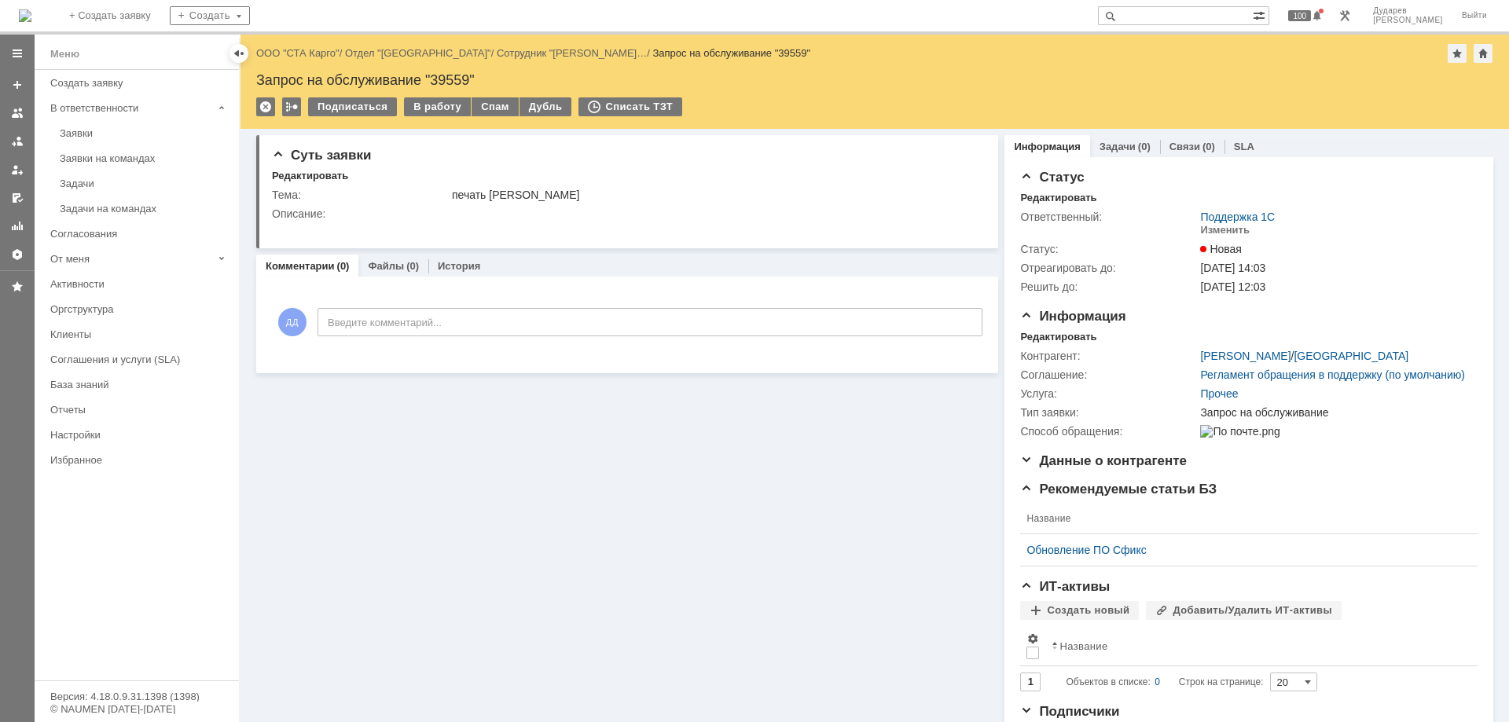
scroll to position [0, 0]
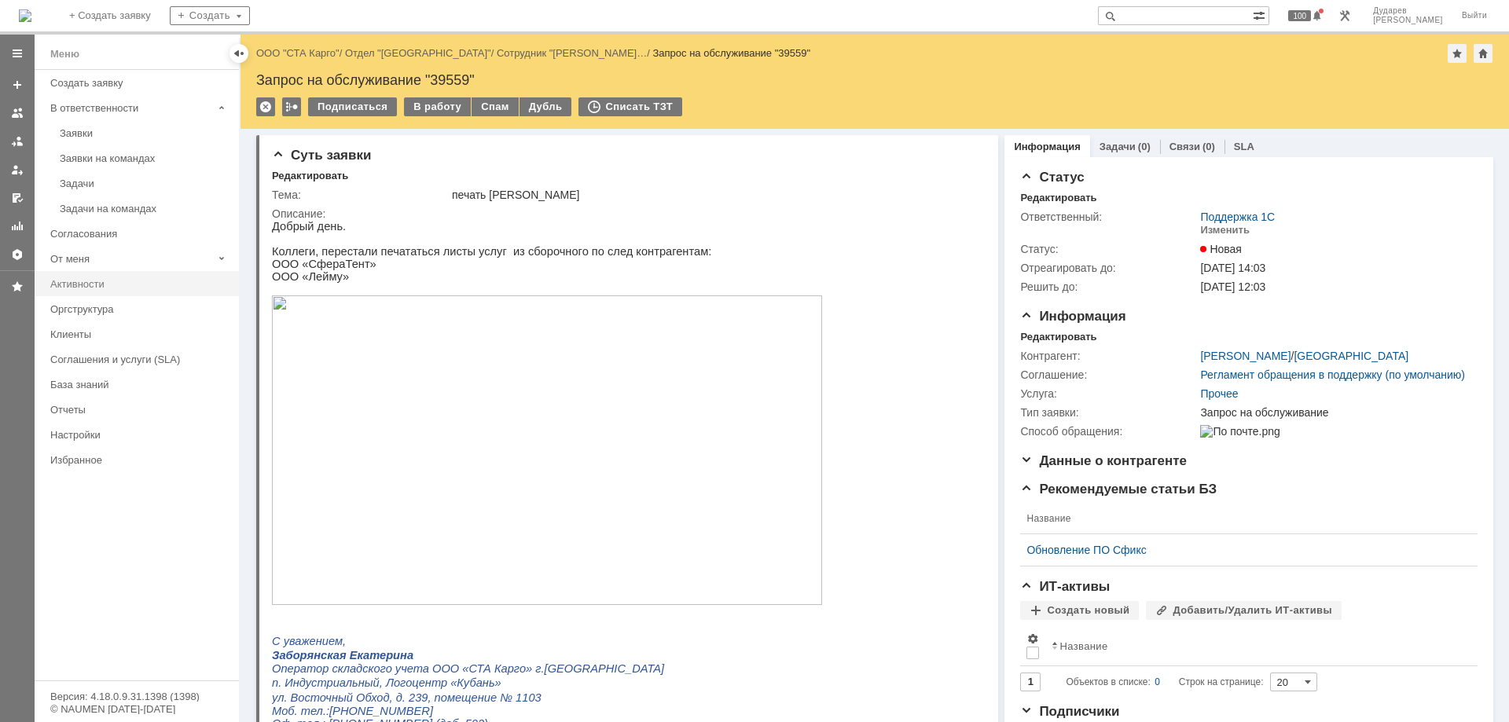
click at [95, 280] on div "Активности" at bounding box center [139, 284] width 179 height 12
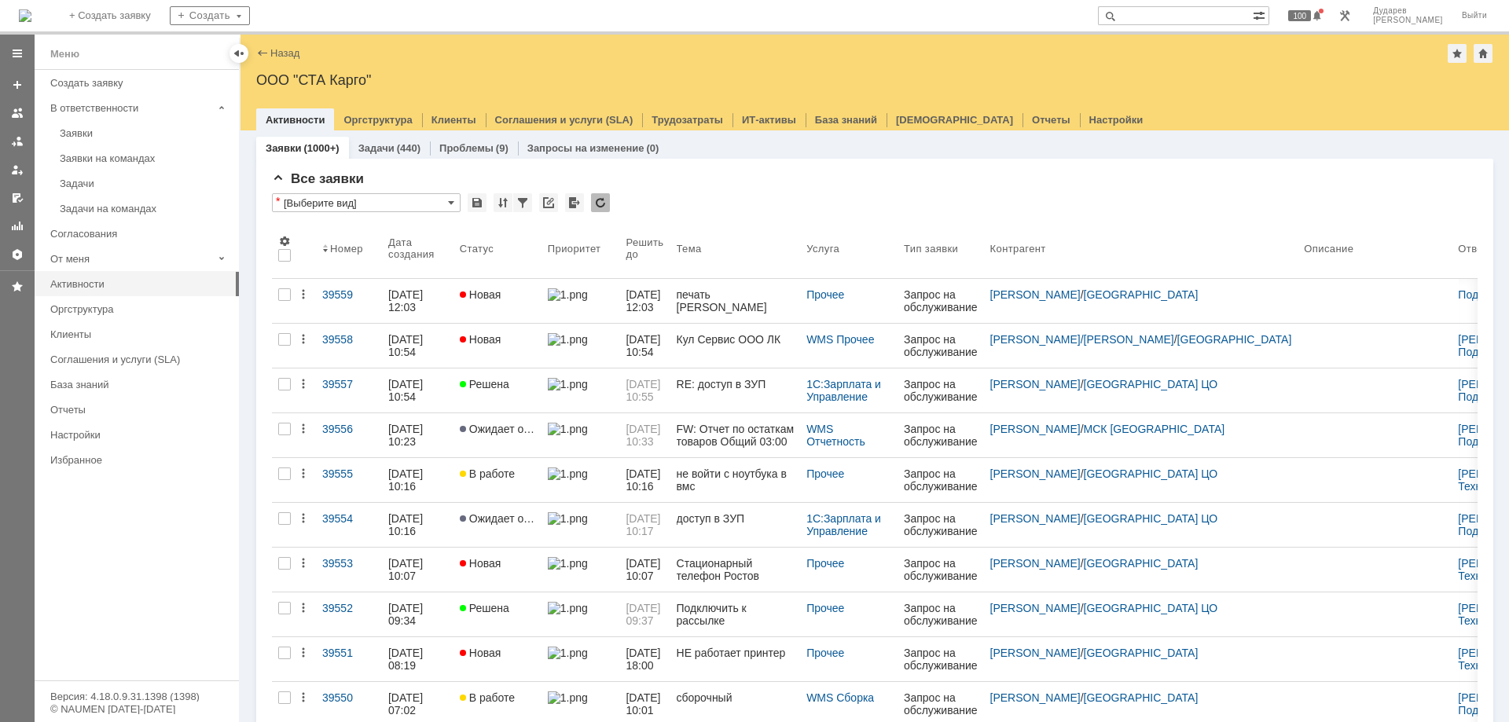
click at [51, 573] on div "Меню Создать заявку В ответственности Заявки Заявки на командах Задачи Задачи н…" at bounding box center [137, 375] width 204 height 611
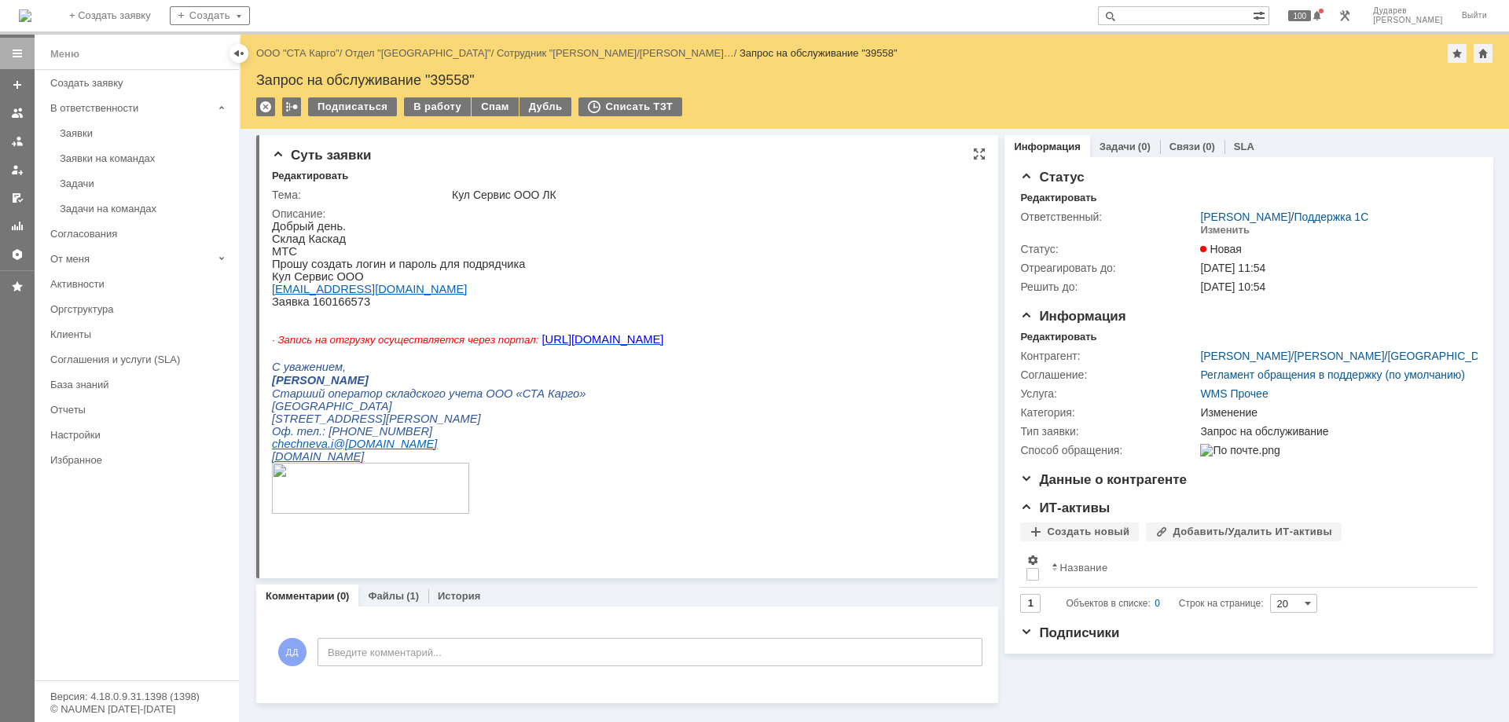
click at [594, 346] on span "[URL][DOMAIN_NAME]" at bounding box center [603, 339] width 122 height 13
click at [380, 590] on div "Файлы (1)" at bounding box center [393, 596] width 70 height 23
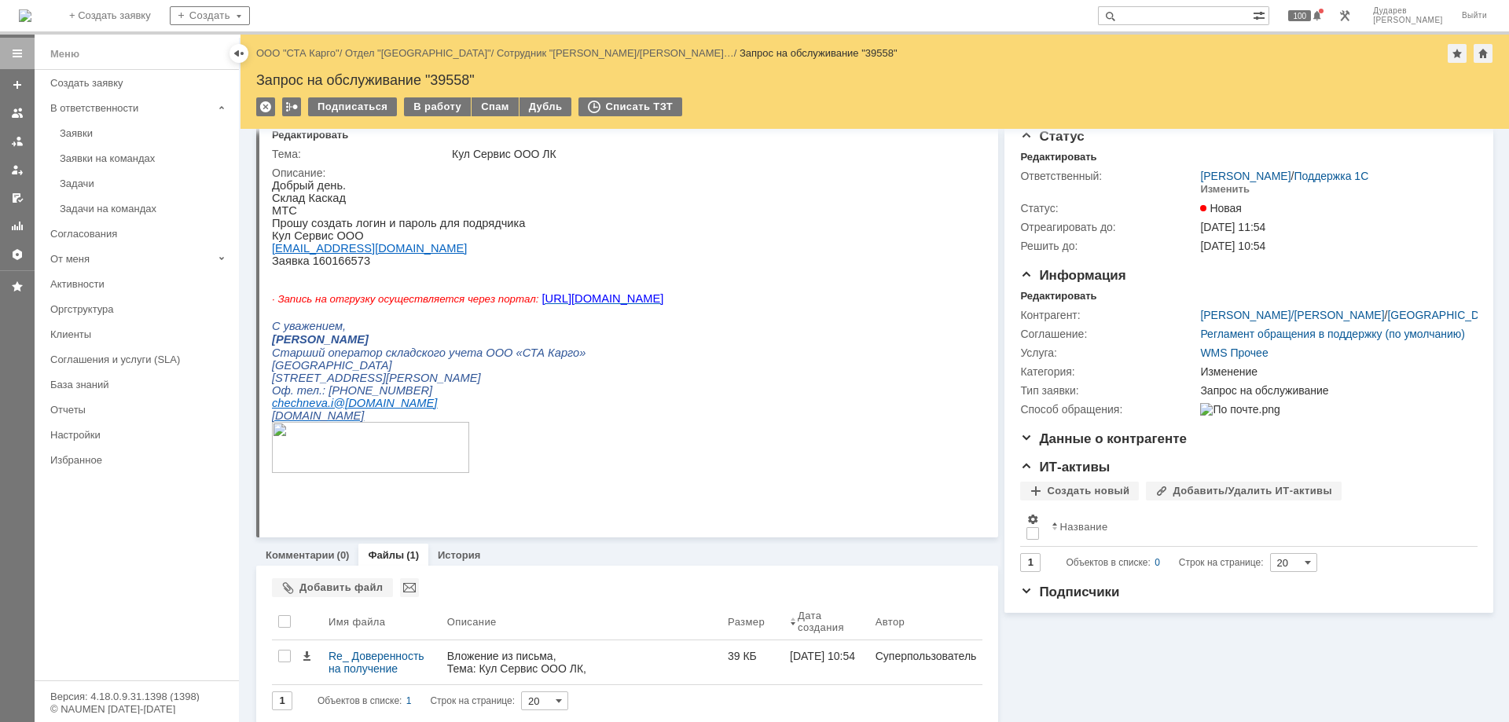
scroll to position [49, 0]
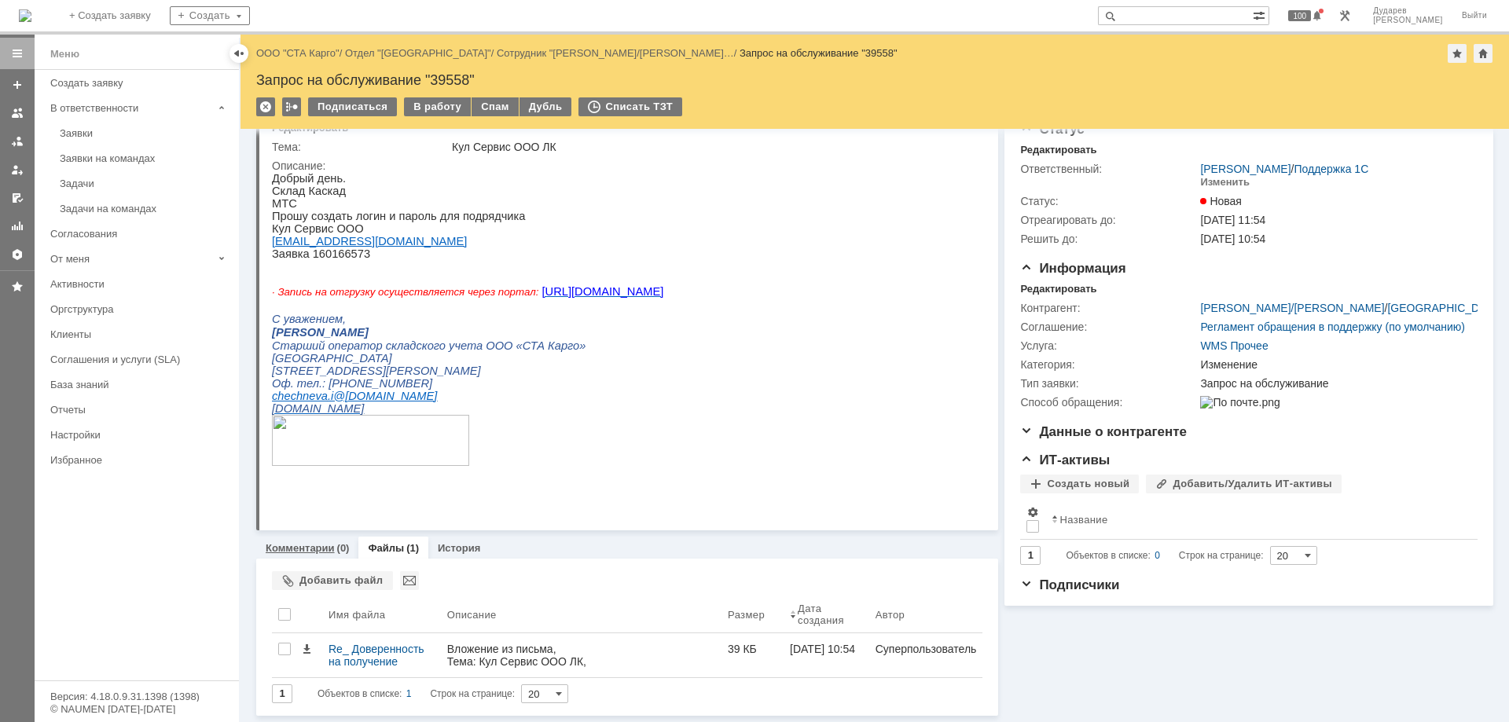
drag, startPoint x: 318, startPoint y: 552, endPoint x: 49, endPoint y: 303, distance: 366.0
click at [318, 552] on link "Комментарии" at bounding box center [300, 548] width 69 height 12
